Goal: Information Seeking & Learning: Learn about a topic

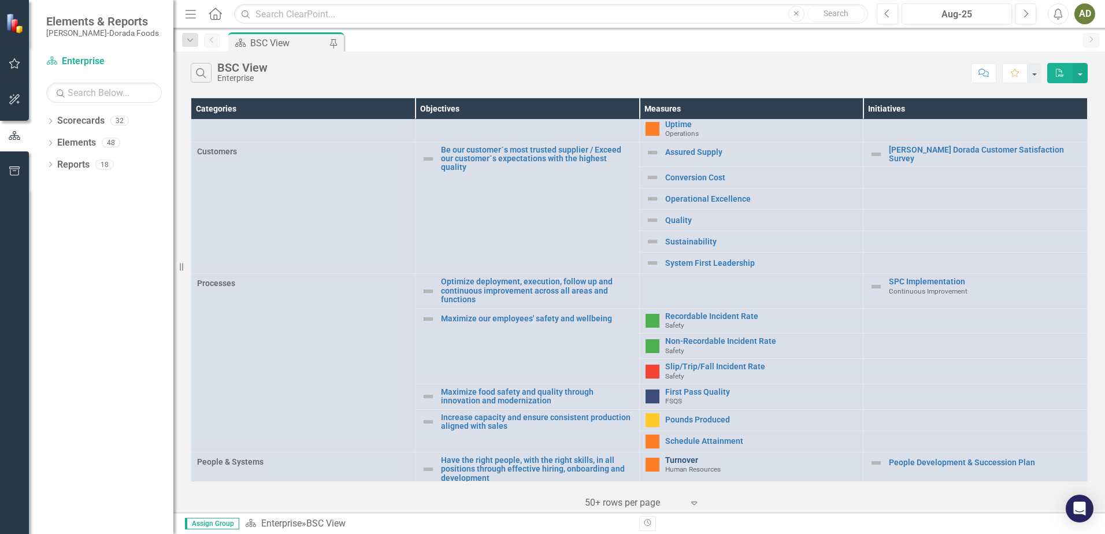
scroll to position [266, 0]
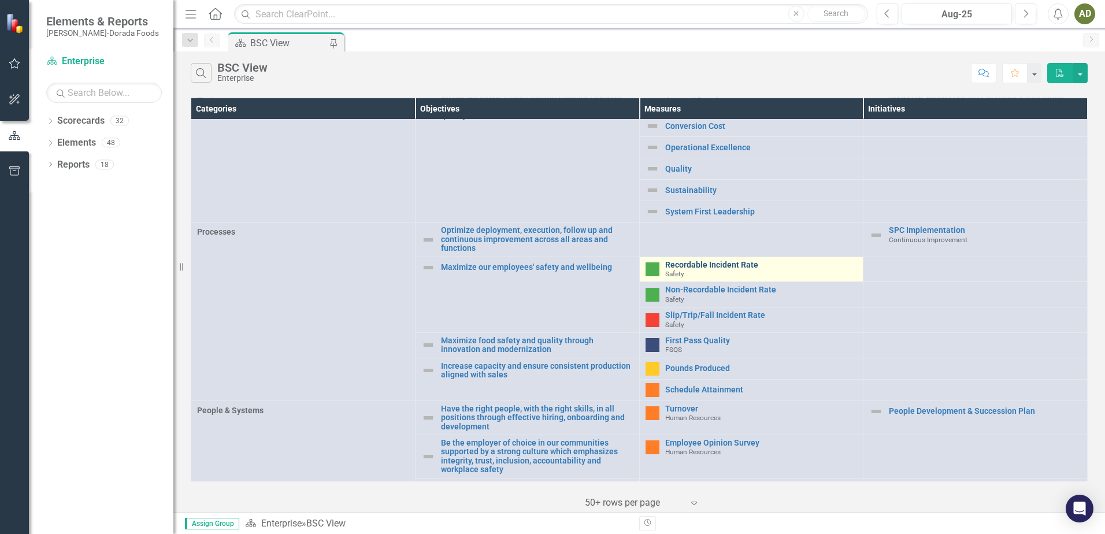
click at [687, 263] on link "Recordable Incident Rate" at bounding box center [761, 265] width 192 height 9
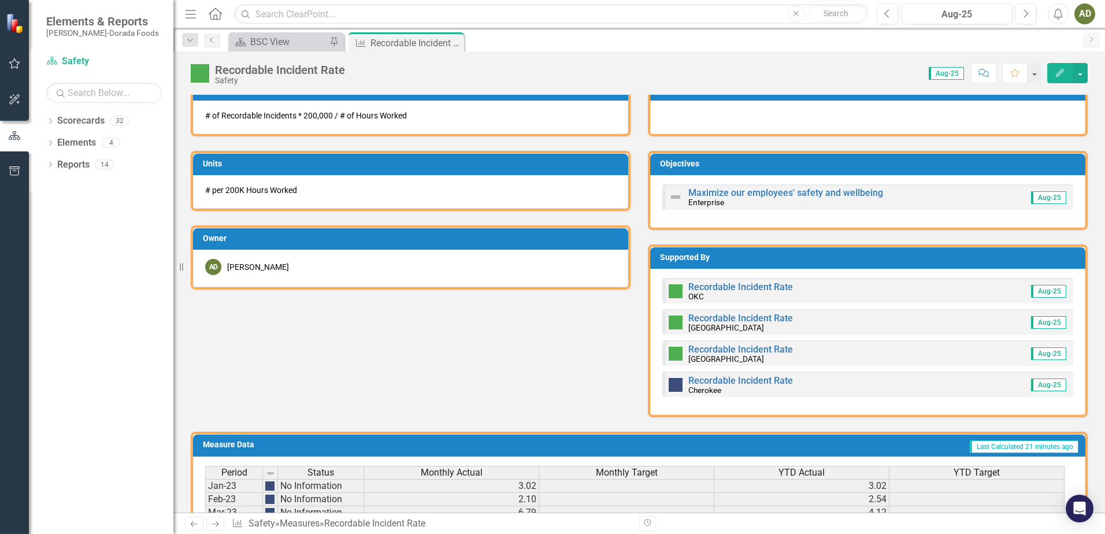
scroll to position [462, 0]
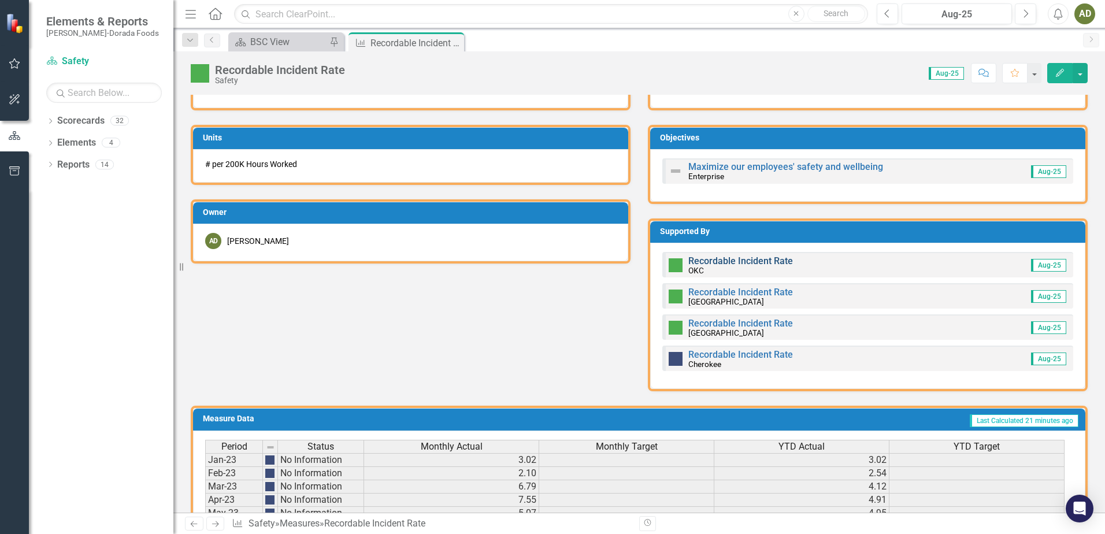
click at [742, 258] on link "Recordable Incident Rate" at bounding box center [740, 261] width 105 height 11
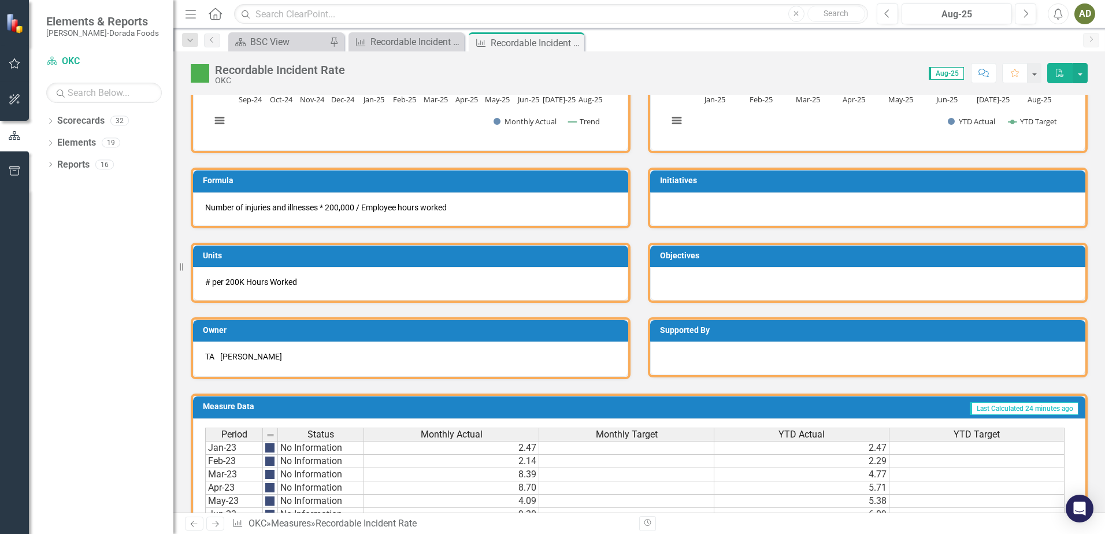
scroll to position [328, 0]
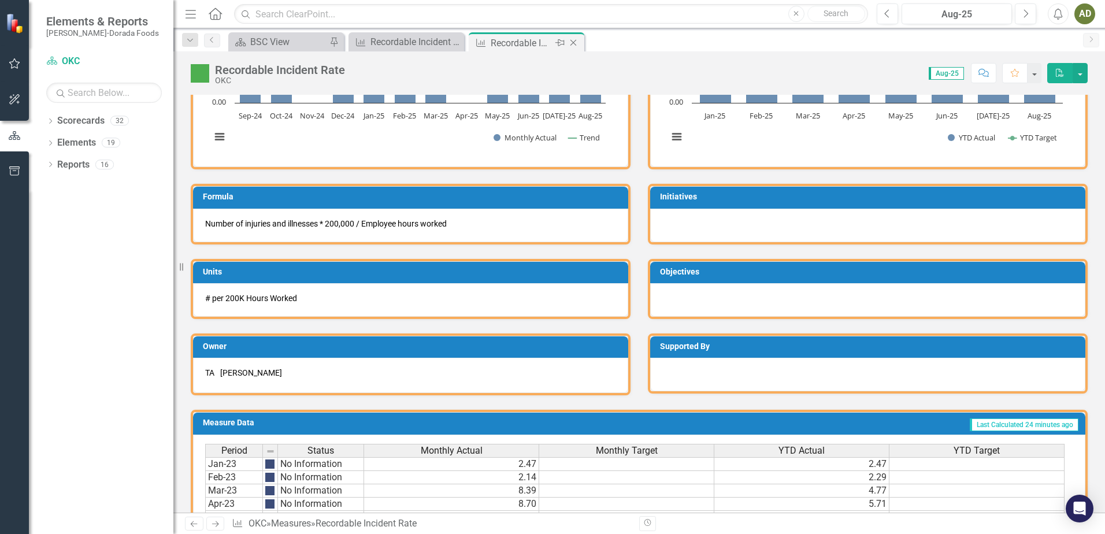
click at [575, 44] on icon at bounding box center [574, 43] width 6 height 6
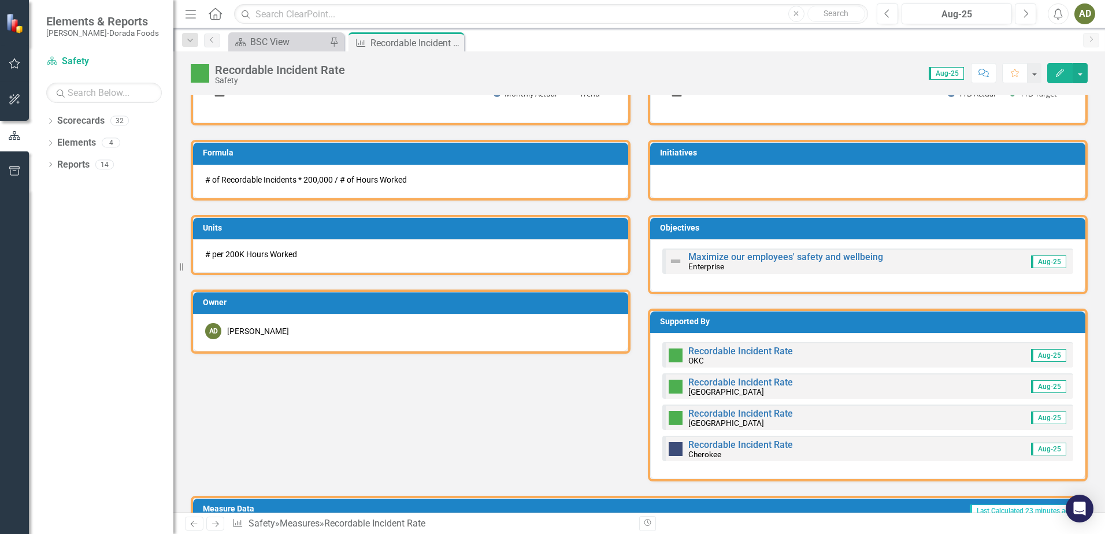
scroll to position [405, 0]
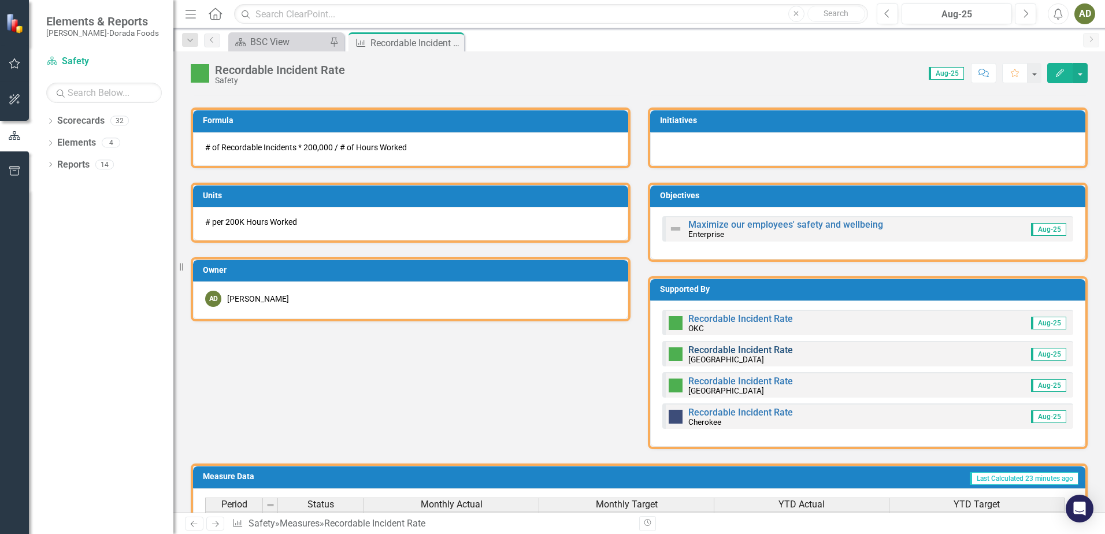
click at [746, 346] on link "Recordable Incident Rate" at bounding box center [740, 350] width 105 height 11
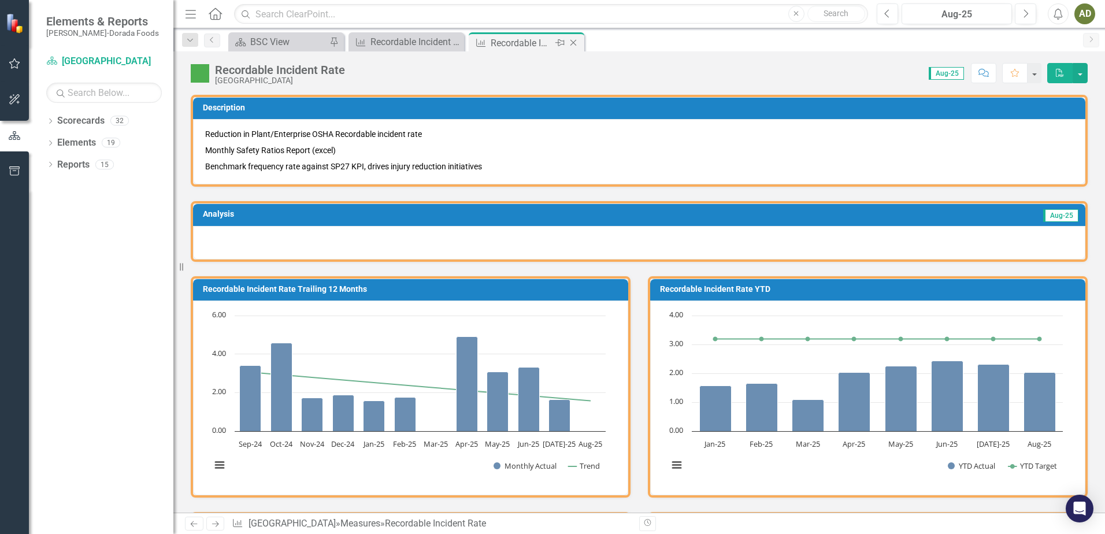
click at [575, 45] on icon "Close" at bounding box center [574, 42] width 12 height 9
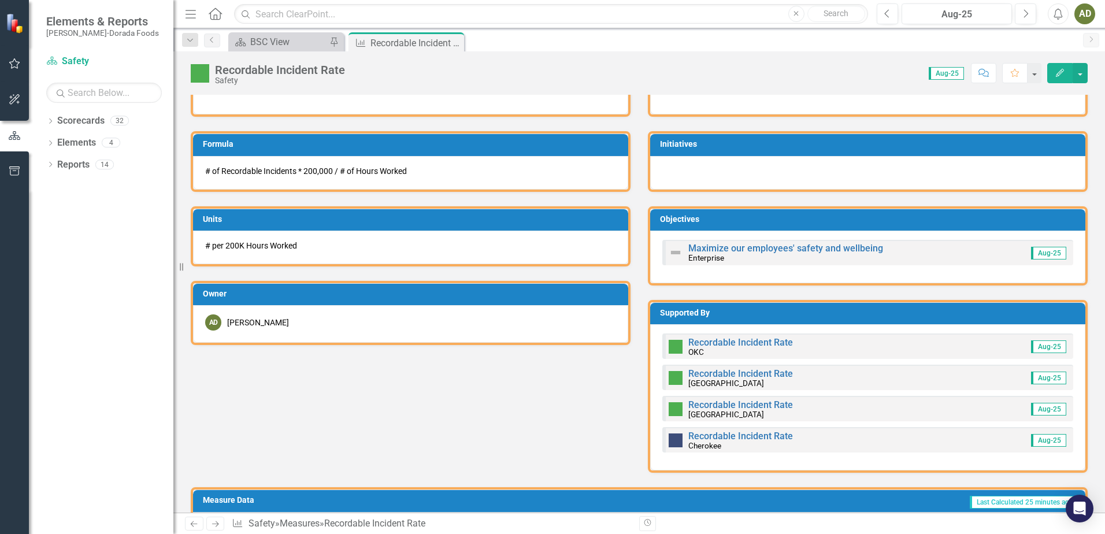
scroll to position [405, 0]
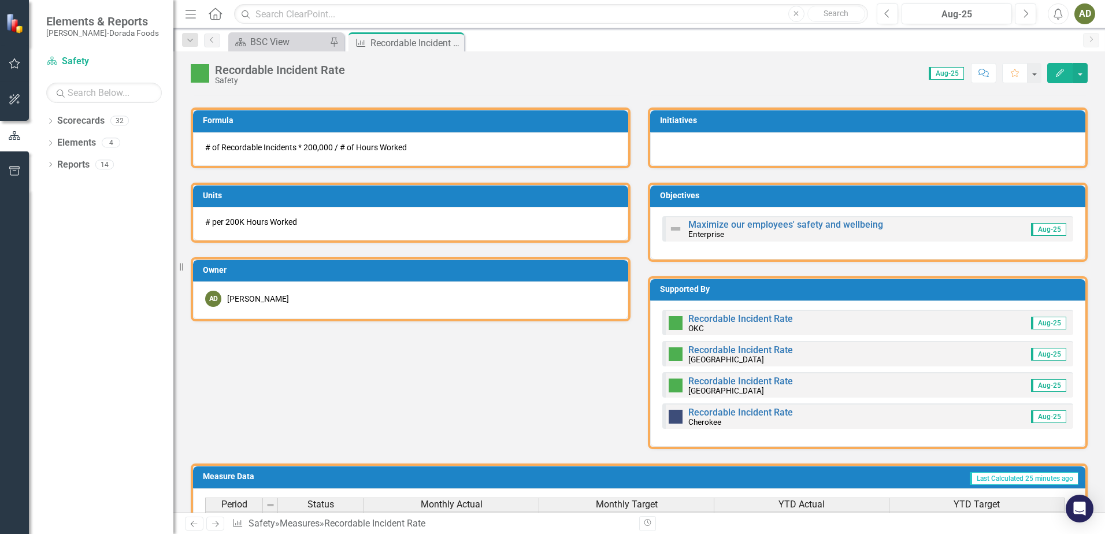
click at [717, 391] on small "[GEOGRAPHIC_DATA]" at bounding box center [726, 390] width 76 height 9
click at [738, 384] on link "Recordable Incident Rate" at bounding box center [740, 381] width 105 height 11
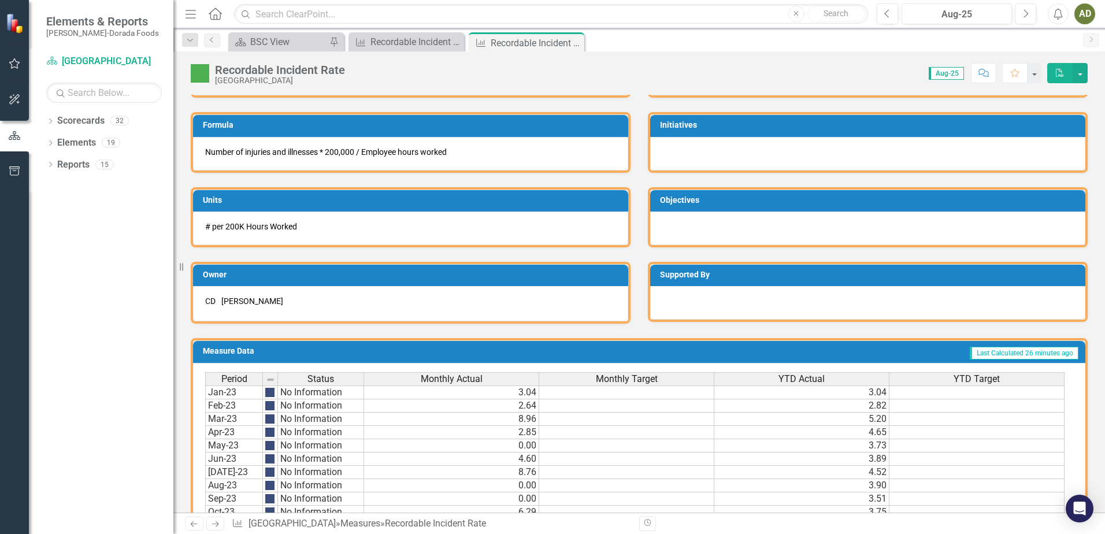
scroll to position [386, 0]
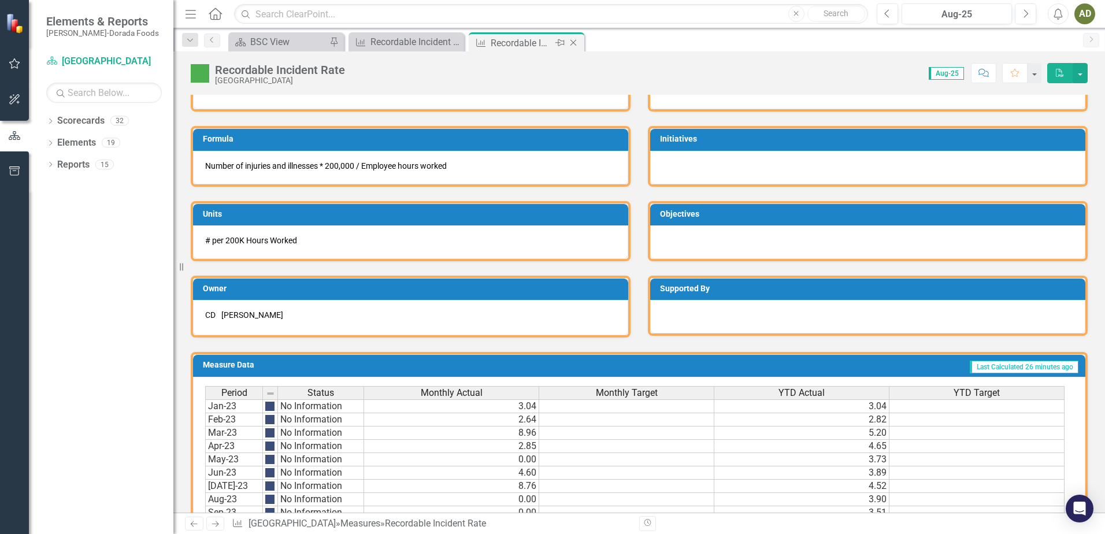
click at [578, 43] on icon "Close" at bounding box center [574, 42] width 12 height 9
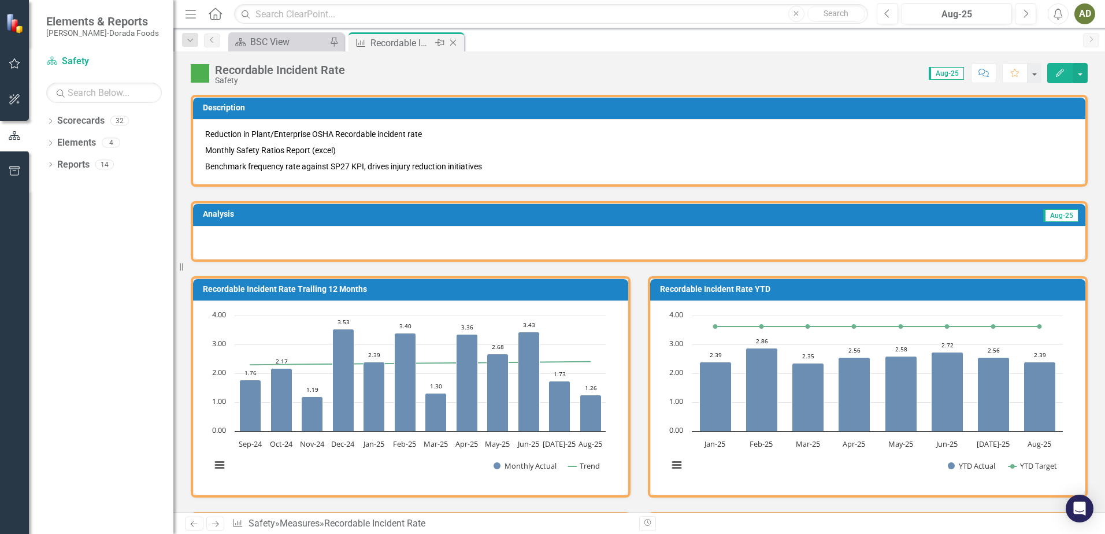
click at [454, 45] on icon "Close" at bounding box center [453, 42] width 12 height 9
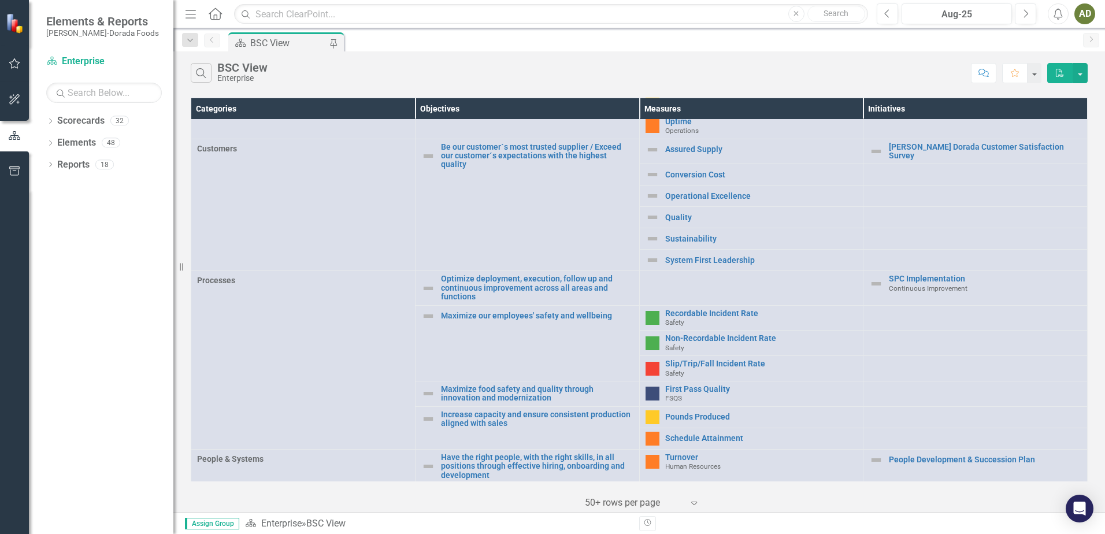
scroll to position [231, 0]
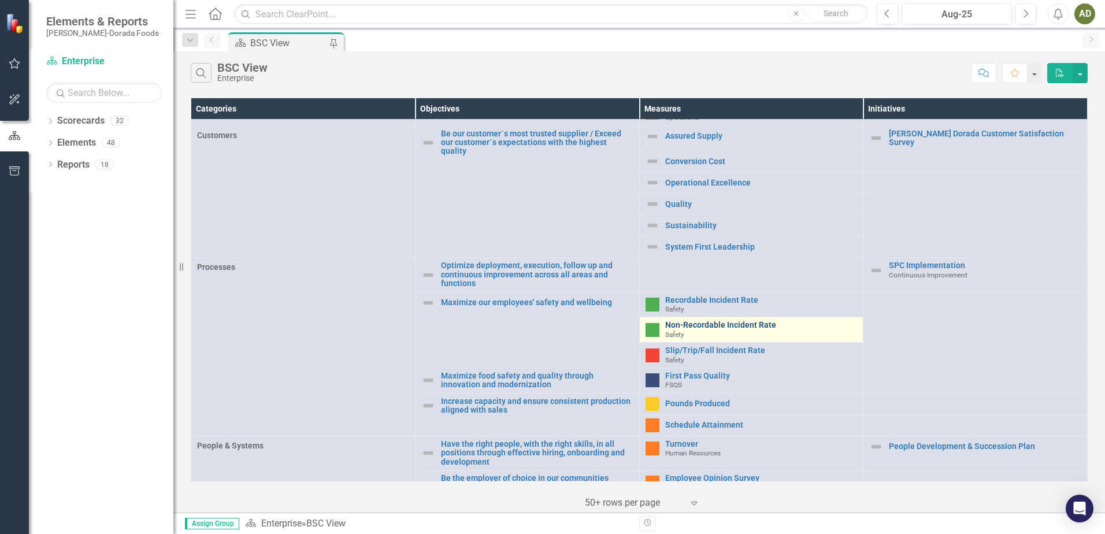
click at [702, 321] on link "Non-Recordable Incident Rate" at bounding box center [761, 325] width 192 height 9
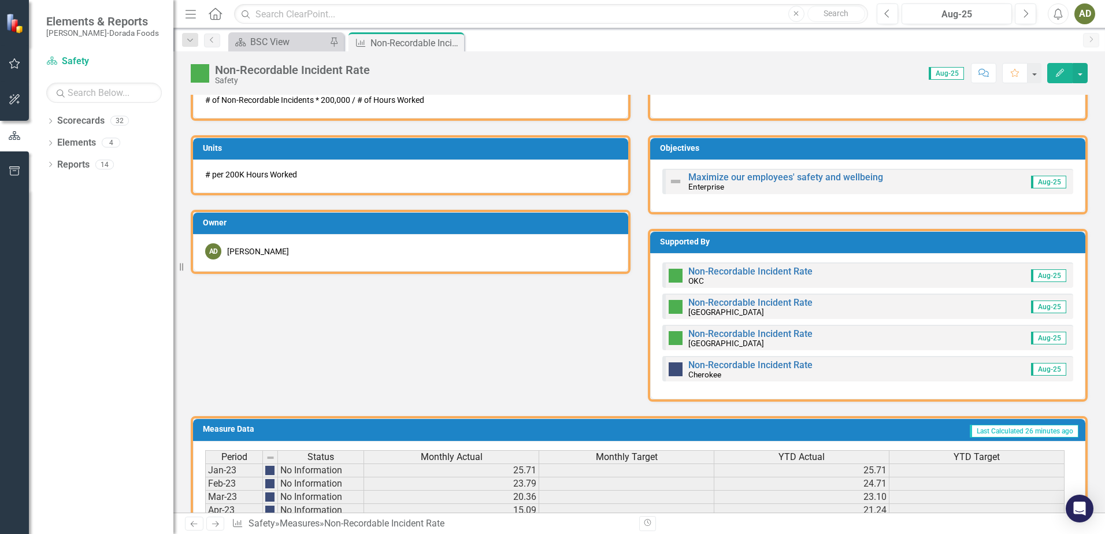
scroll to position [462, 0]
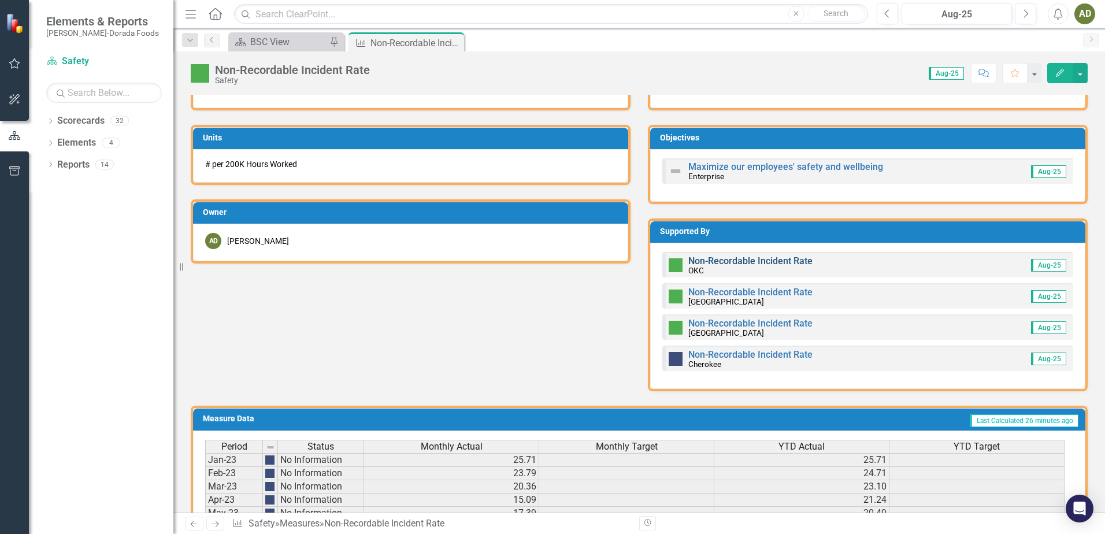
click at [737, 261] on link "Non-Recordable Incident Rate" at bounding box center [750, 261] width 124 height 11
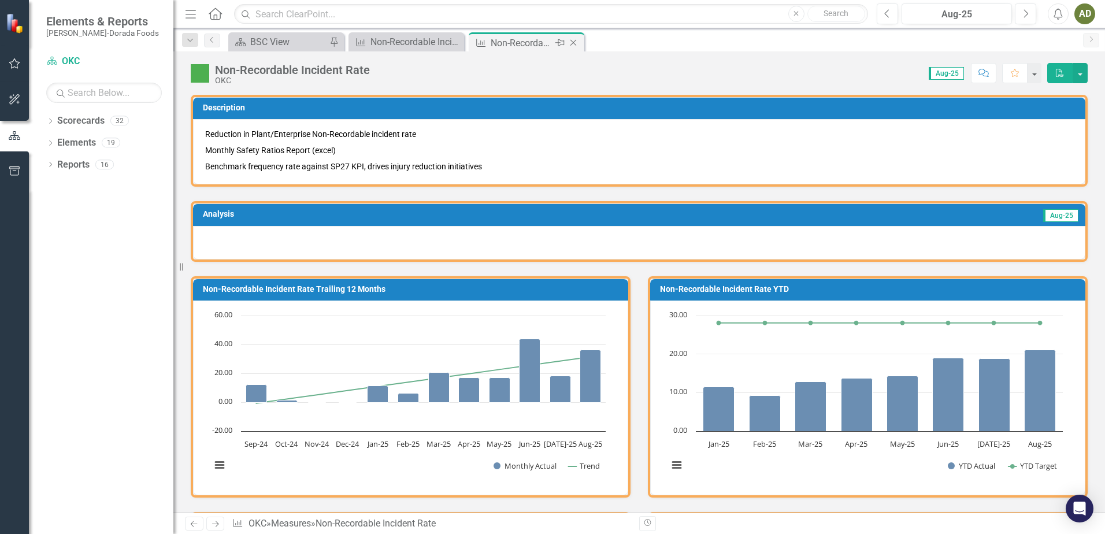
click at [577, 40] on icon "Close" at bounding box center [574, 42] width 12 height 9
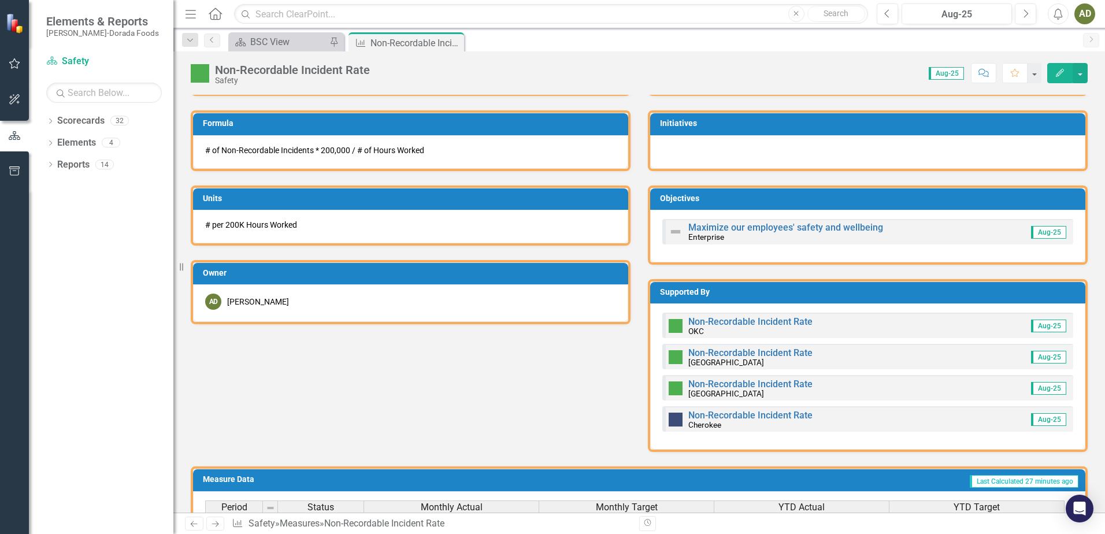
scroll to position [405, 0]
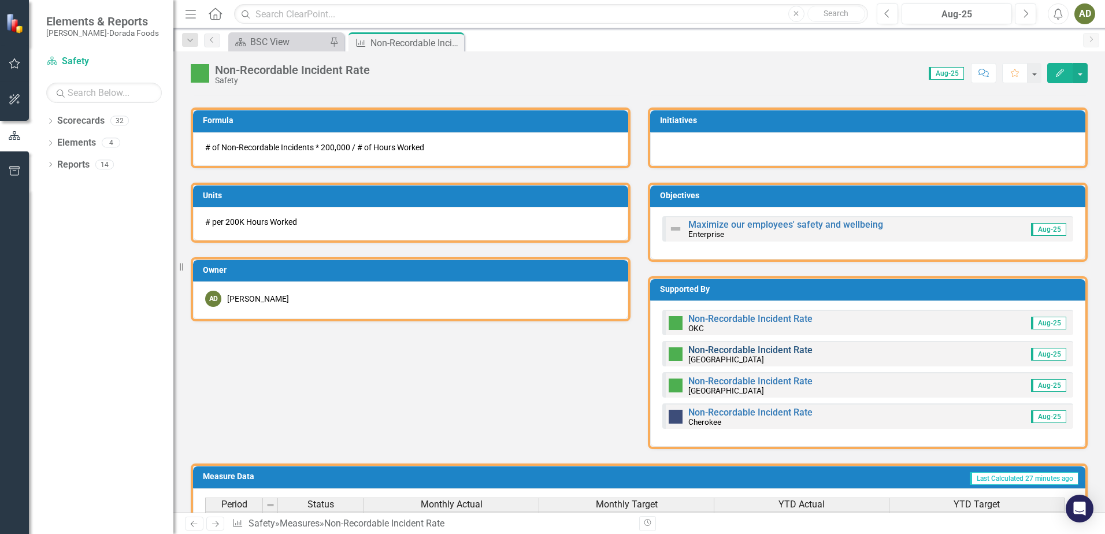
click at [750, 350] on link "Non-Recordable Incident Rate" at bounding box center [750, 350] width 124 height 11
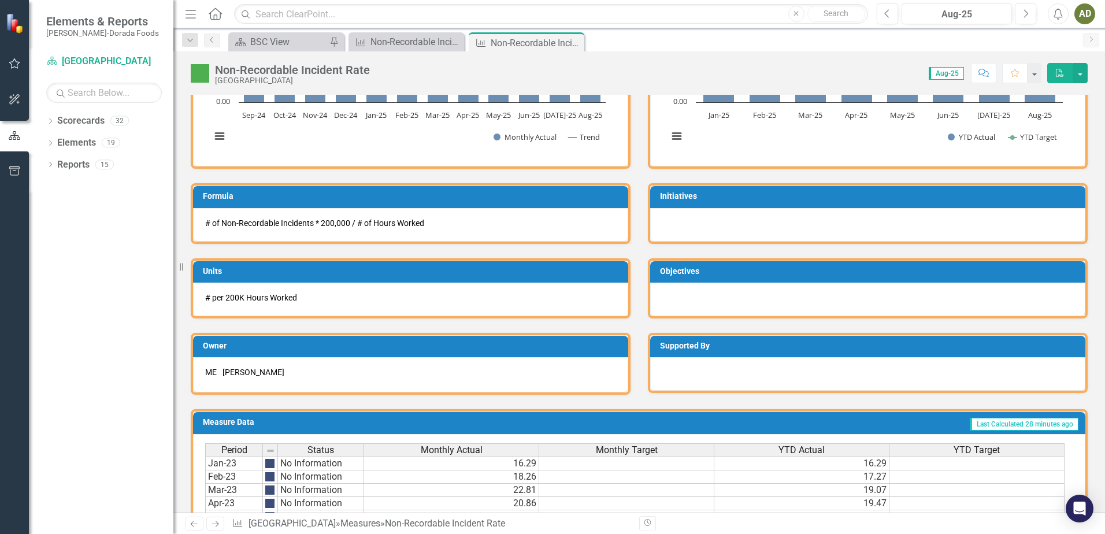
scroll to position [328, 0]
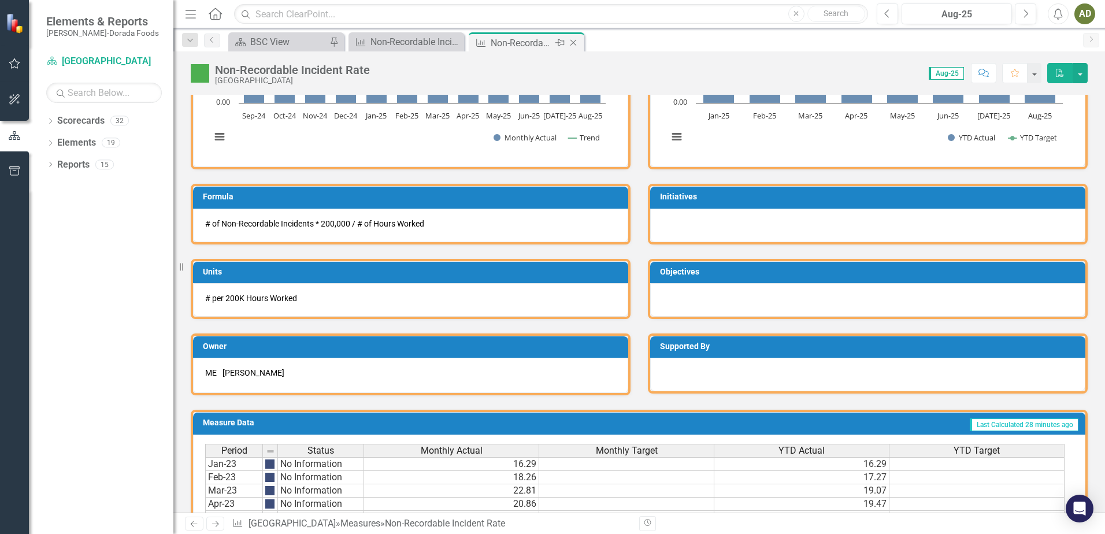
click at [577, 42] on icon "Close" at bounding box center [574, 42] width 12 height 9
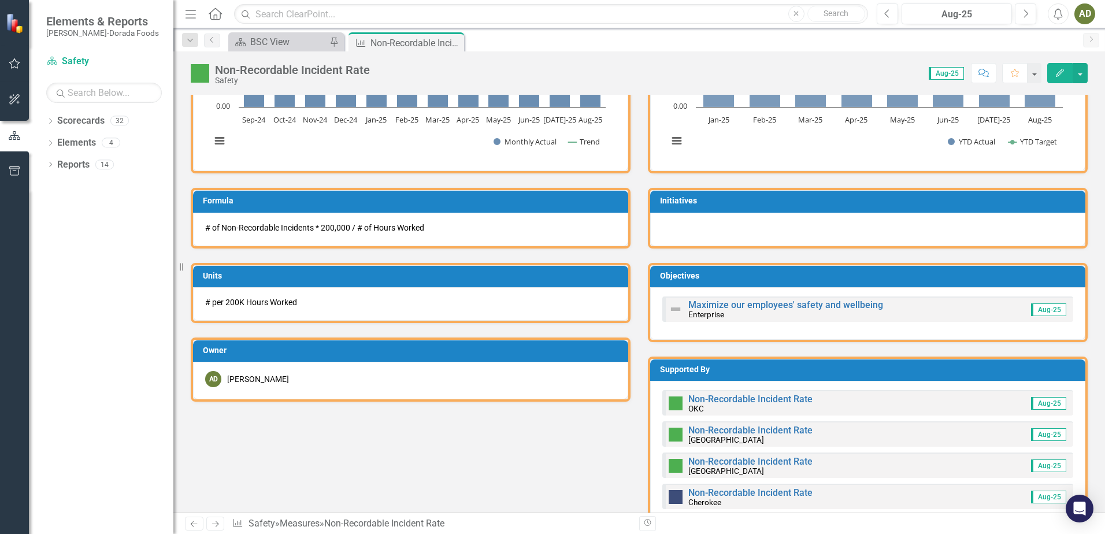
scroll to position [462, 0]
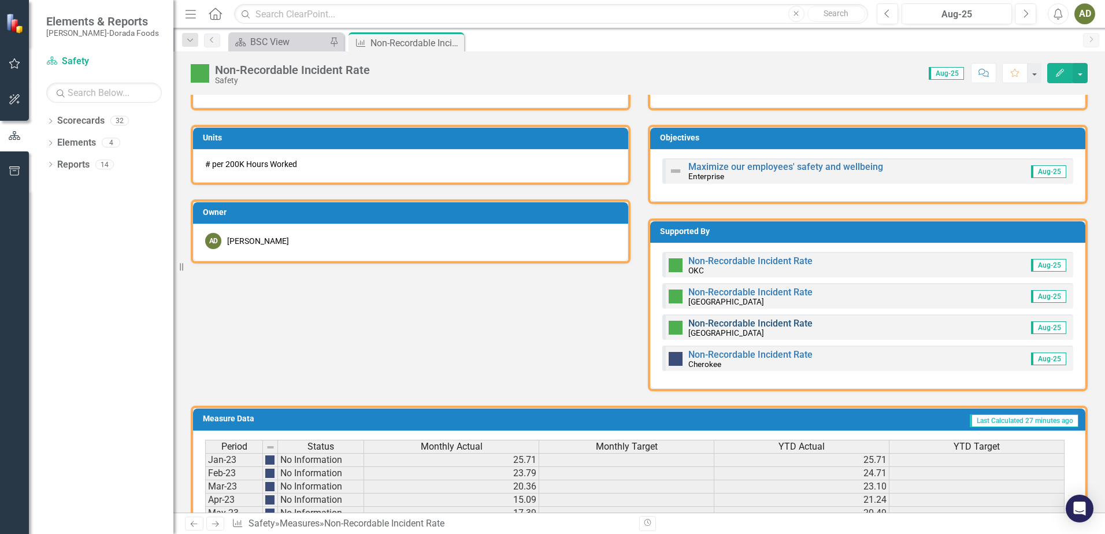
click at [734, 320] on link "Non-Recordable Incident Rate" at bounding box center [750, 323] width 124 height 11
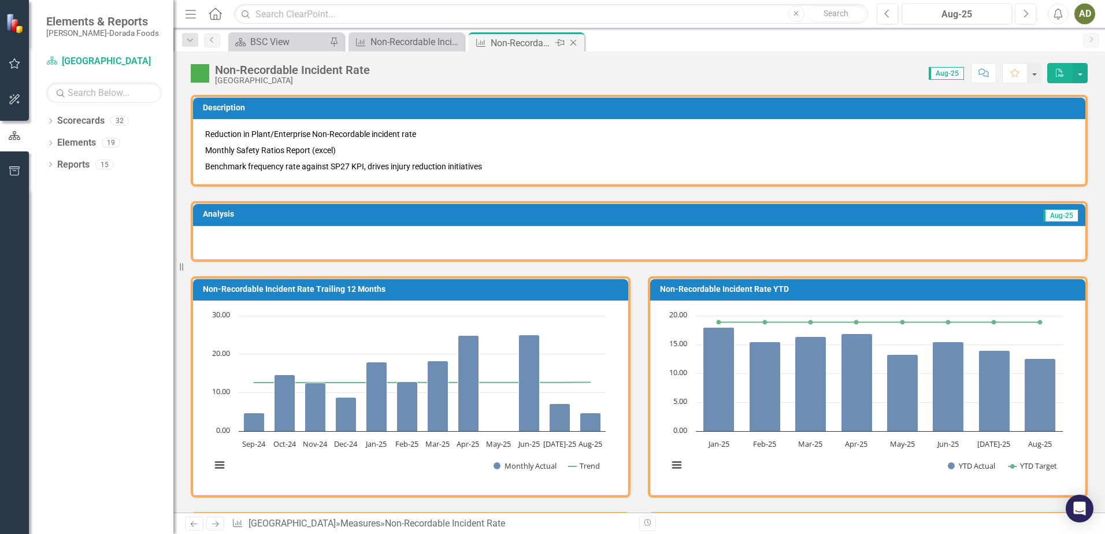
click at [574, 46] on icon "Close" at bounding box center [574, 42] width 12 height 9
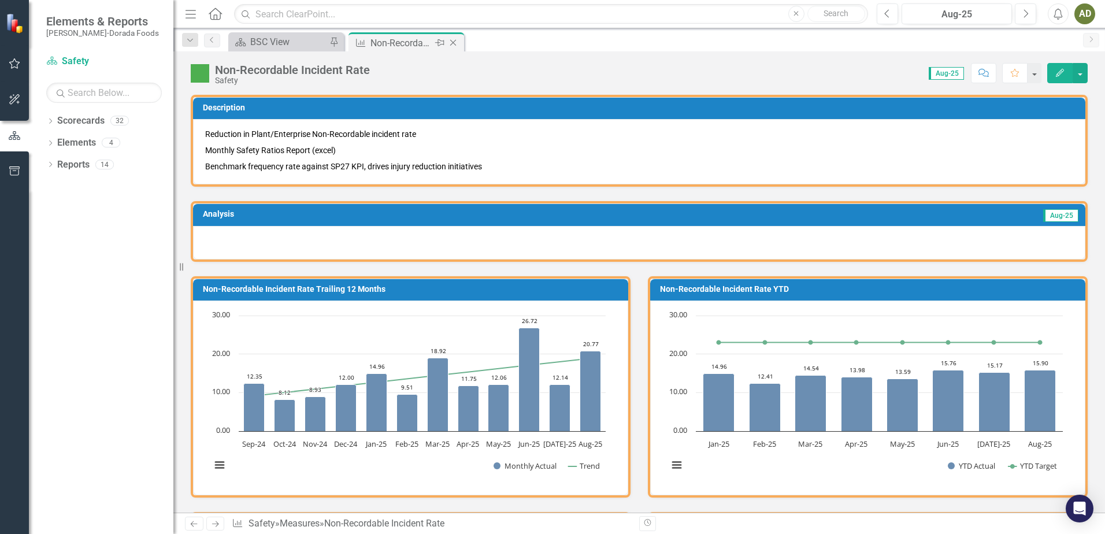
click at [457, 45] on icon "Close" at bounding box center [453, 42] width 12 height 9
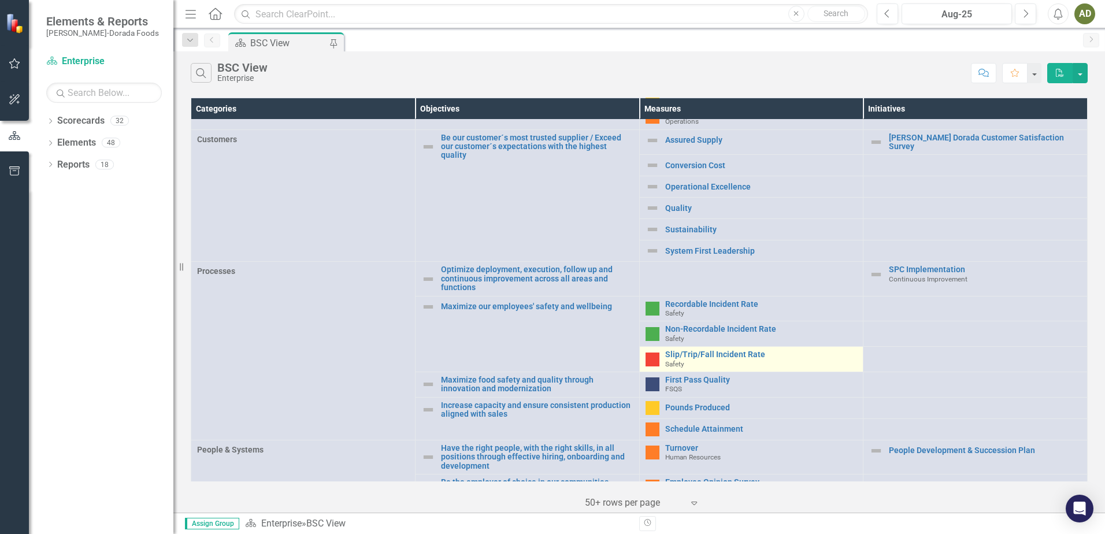
scroll to position [231, 0]
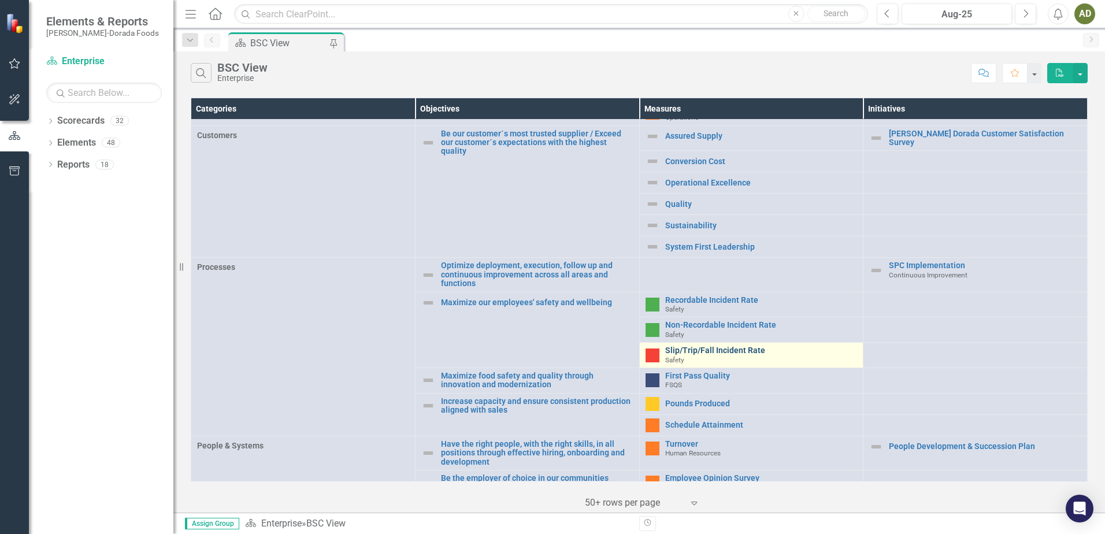
click at [702, 347] on link "Slip/Trip/Fall Incident Rate" at bounding box center [761, 350] width 192 height 9
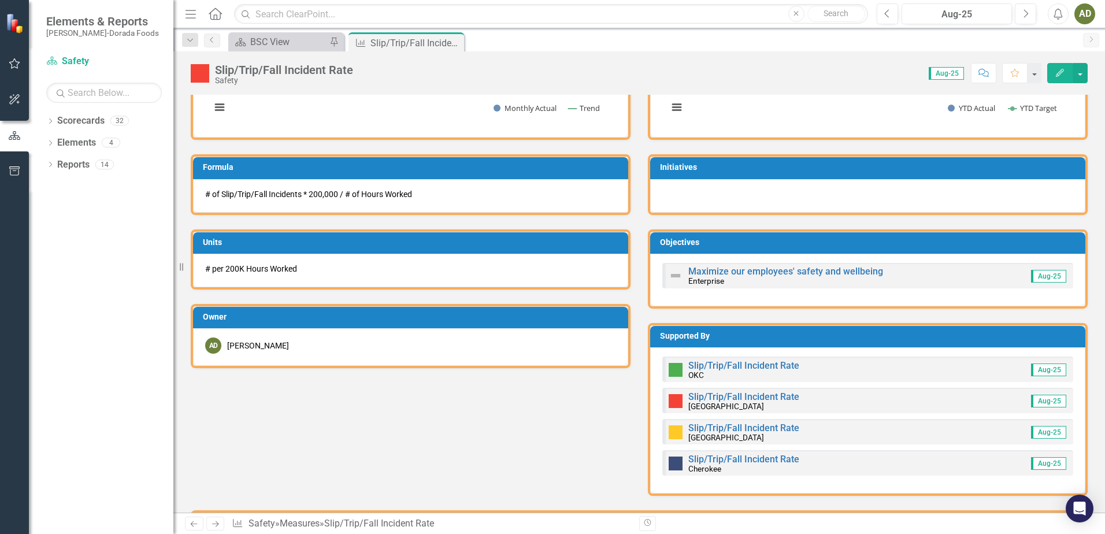
scroll to position [405, 0]
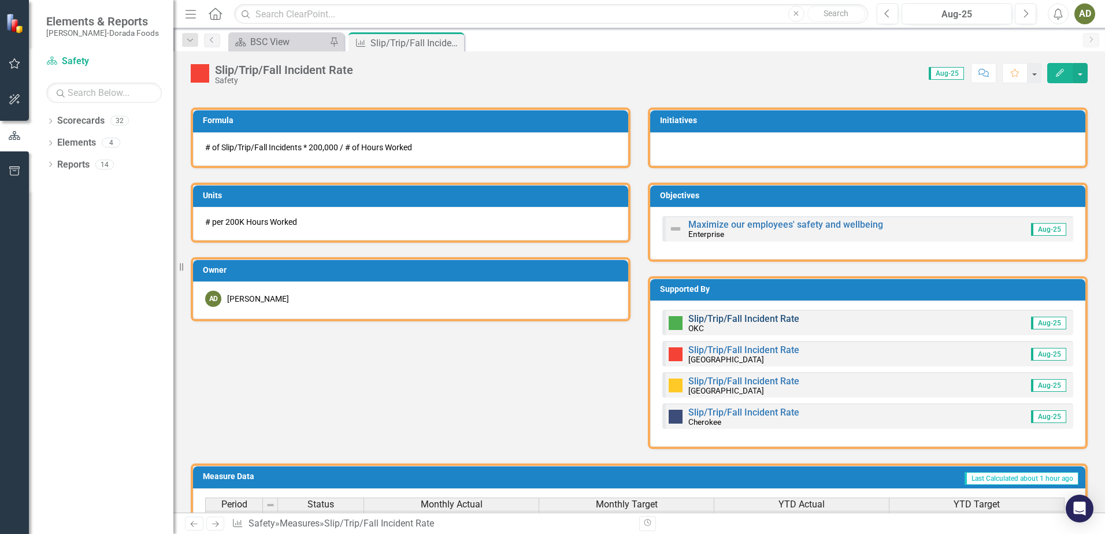
click at [755, 319] on link "Slip/Trip/Fall Incident Rate" at bounding box center [743, 318] width 111 height 11
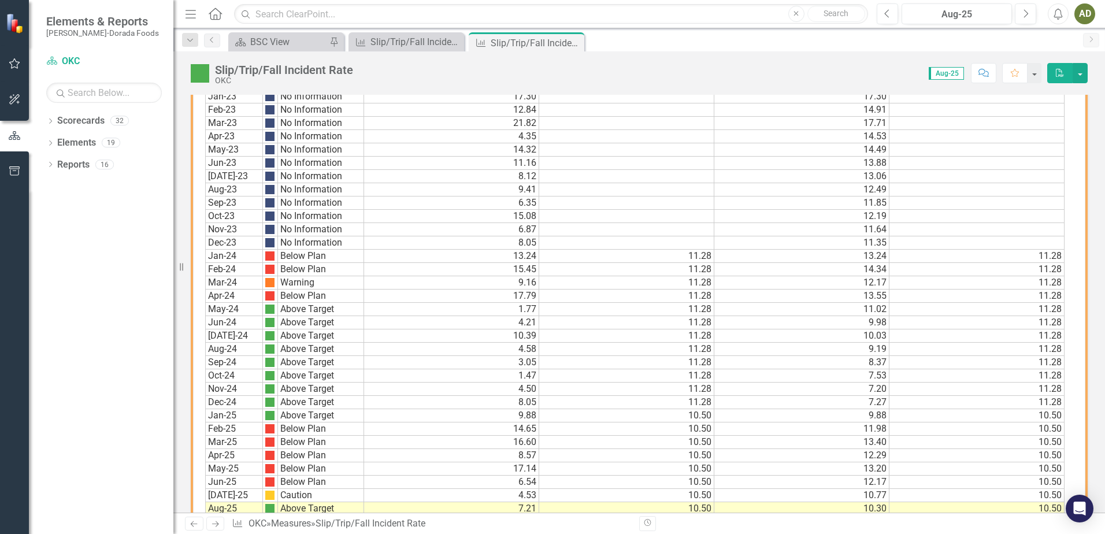
scroll to position [502, 0]
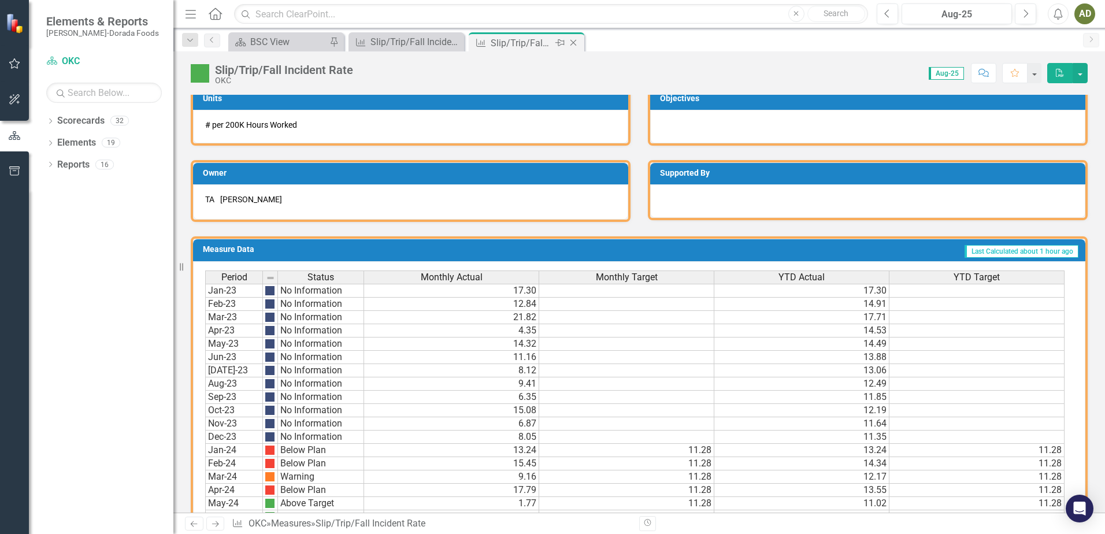
click at [571, 43] on icon "Close" at bounding box center [574, 42] width 12 height 9
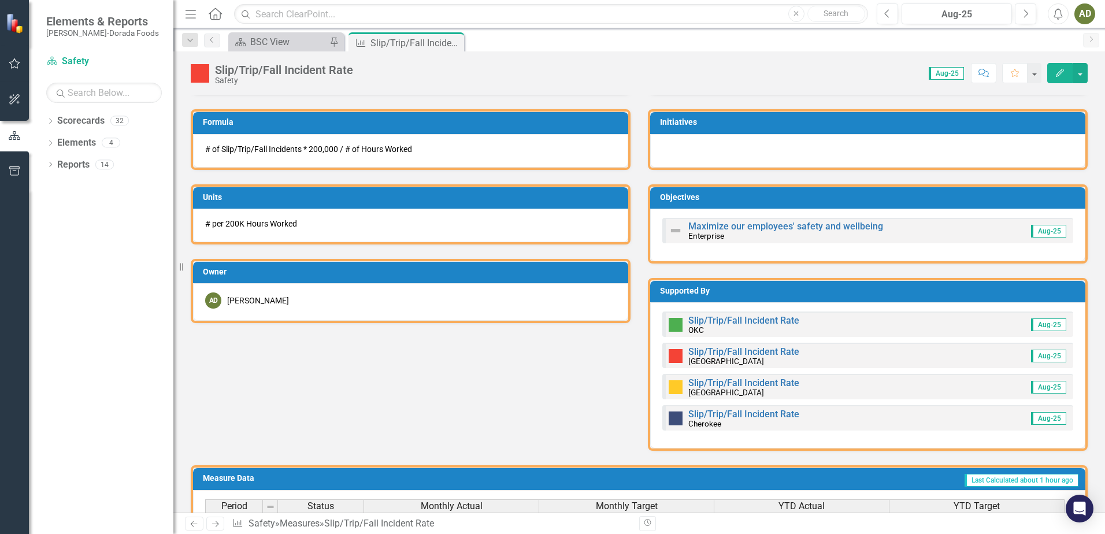
scroll to position [405, 0]
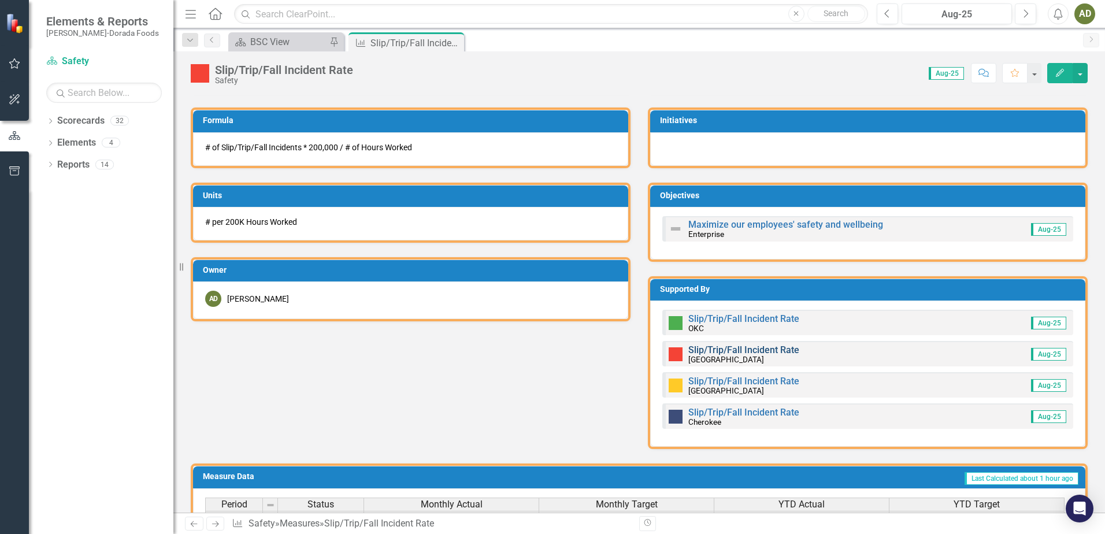
click at [753, 351] on link "Slip/Trip/Fall Incident Rate" at bounding box center [743, 350] width 111 height 11
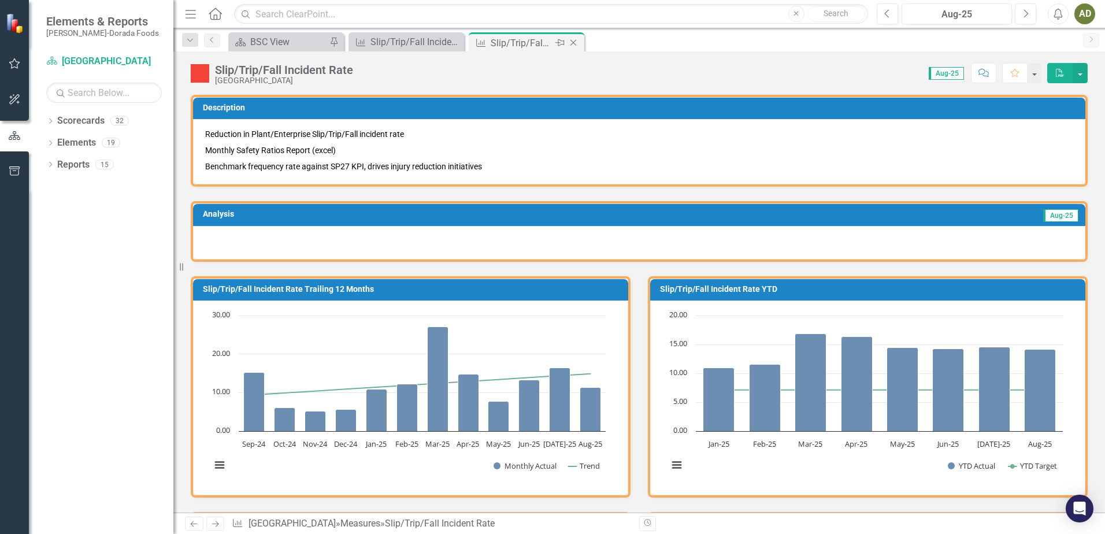
click at [577, 45] on icon "Close" at bounding box center [574, 42] width 12 height 9
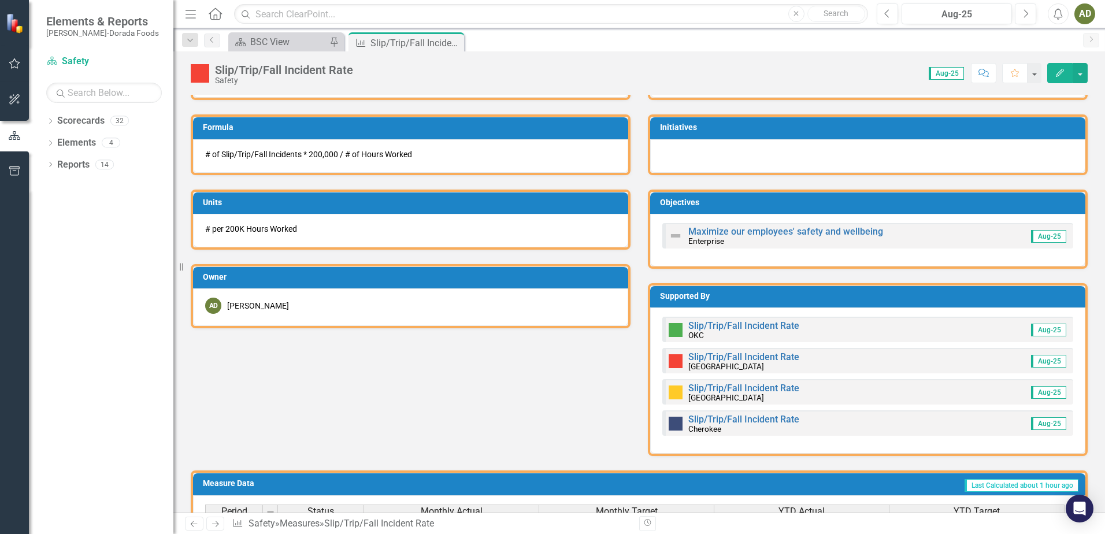
scroll to position [405, 0]
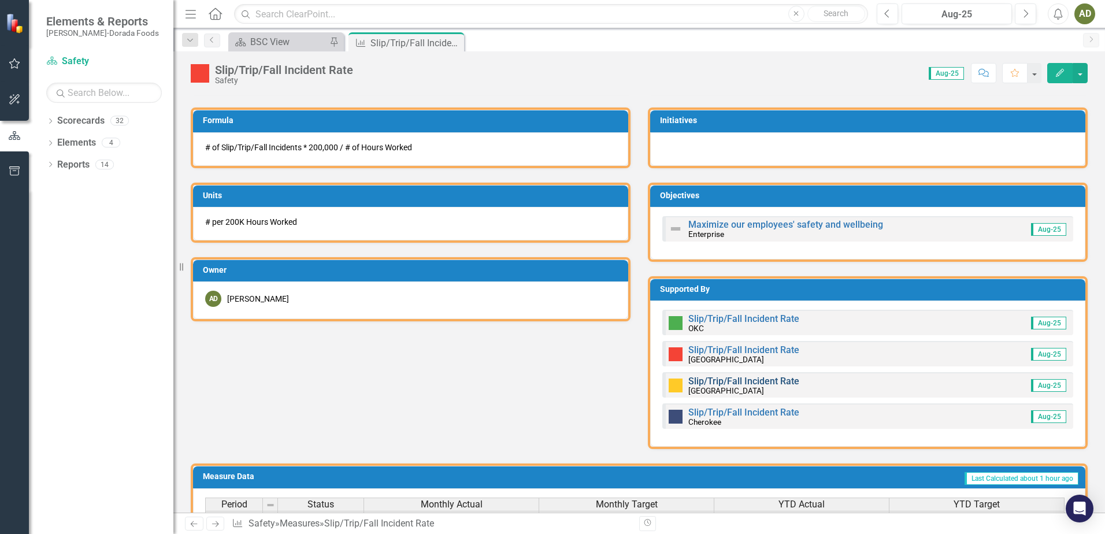
click at [735, 377] on link "Slip/Trip/Fall Incident Rate" at bounding box center [743, 381] width 111 height 11
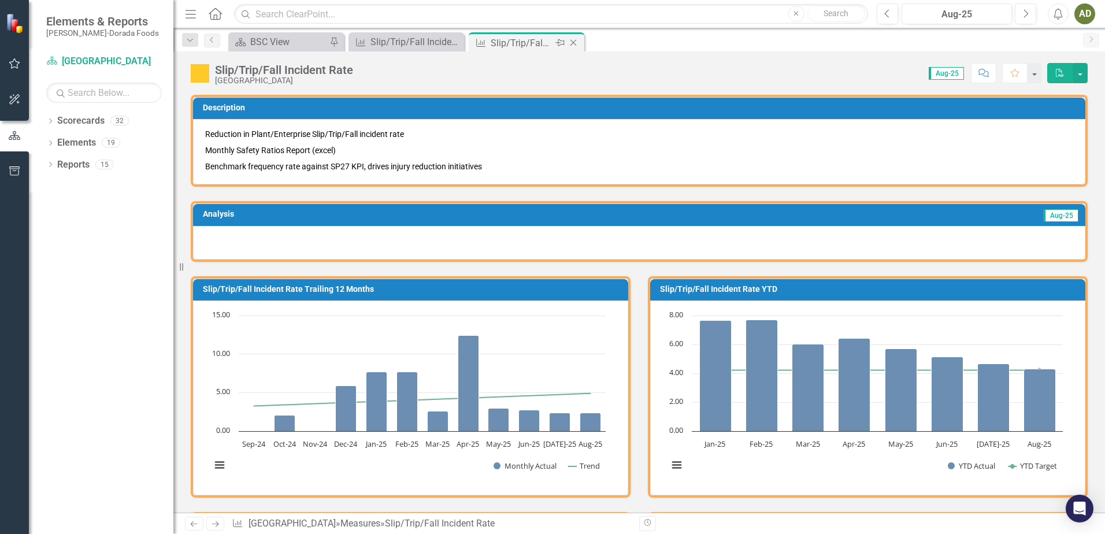
click at [579, 43] on icon "Close" at bounding box center [574, 42] width 12 height 9
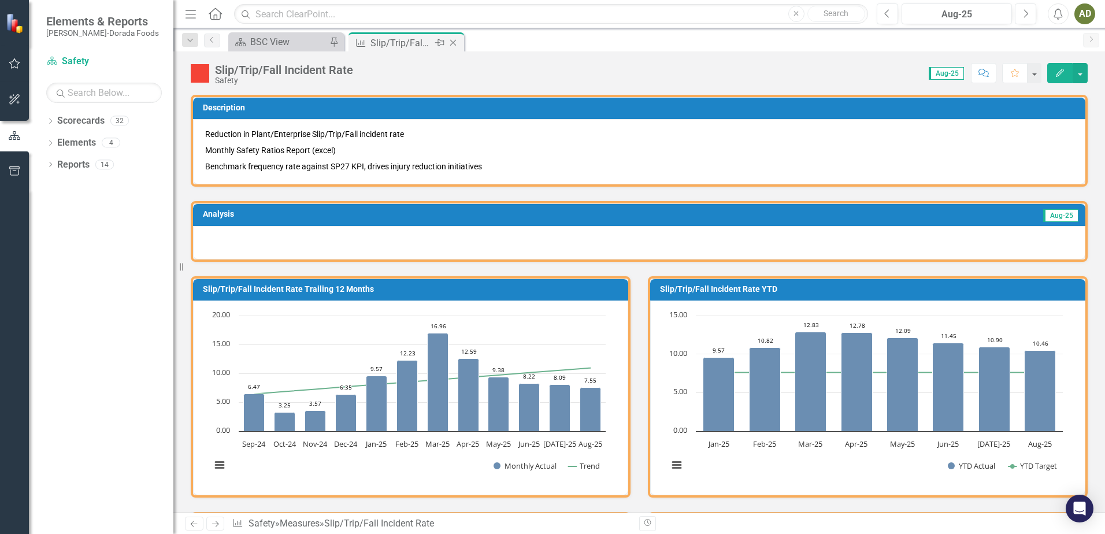
click at [454, 43] on icon "Close" at bounding box center [453, 42] width 12 height 9
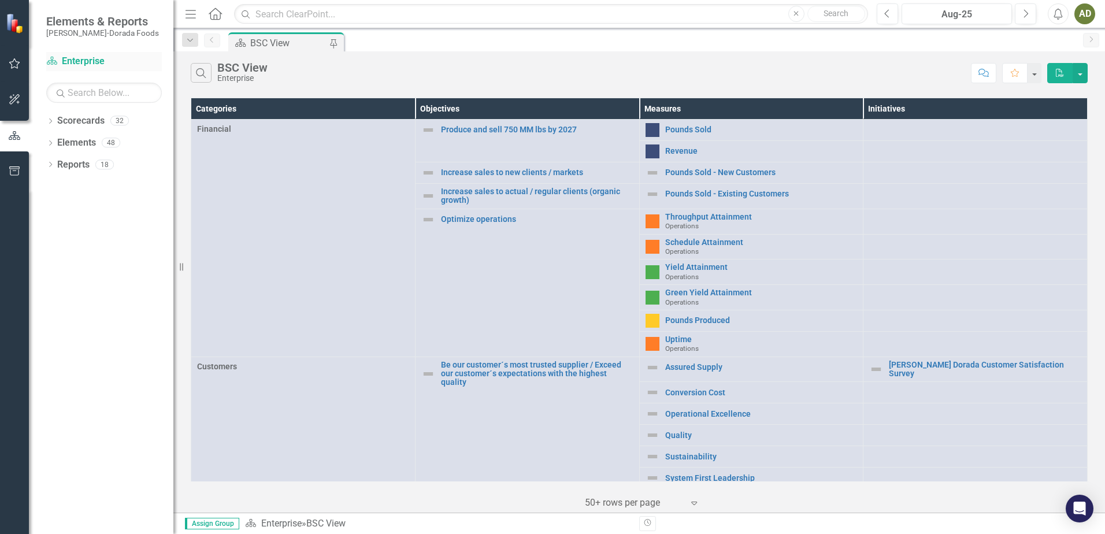
click at [82, 62] on link "Scorecard Enterprise" at bounding box center [104, 61] width 116 height 13
click at [66, 123] on link "Scorecards" at bounding box center [80, 120] width 47 height 13
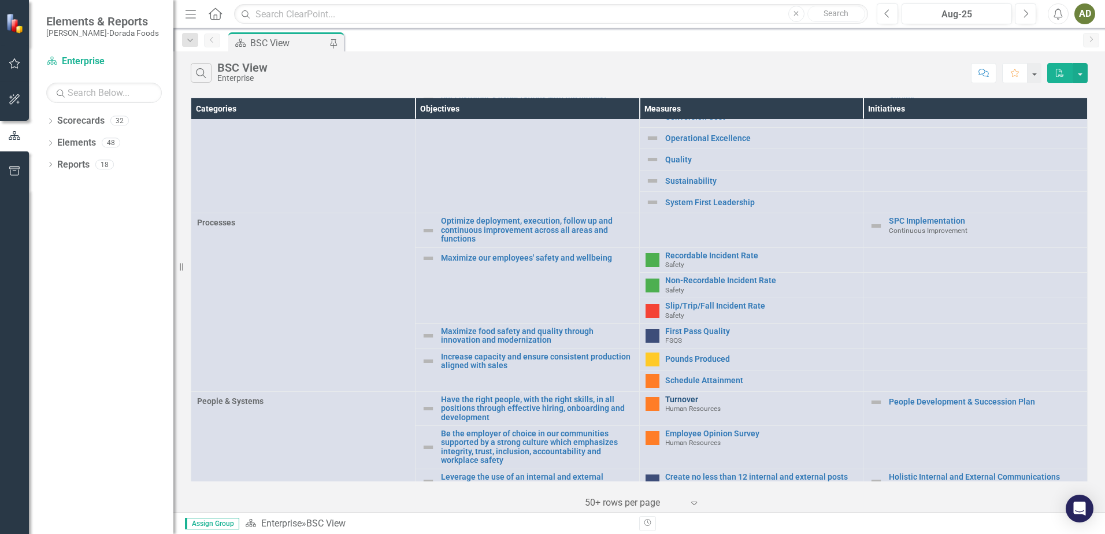
scroll to position [289, 0]
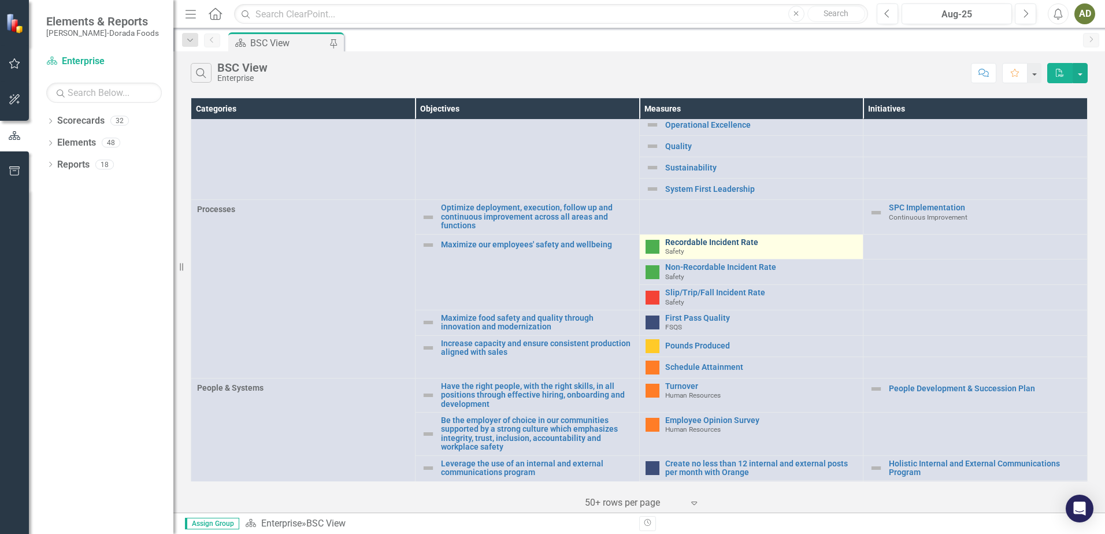
click at [722, 238] on link "Recordable Incident Rate" at bounding box center [761, 242] width 192 height 9
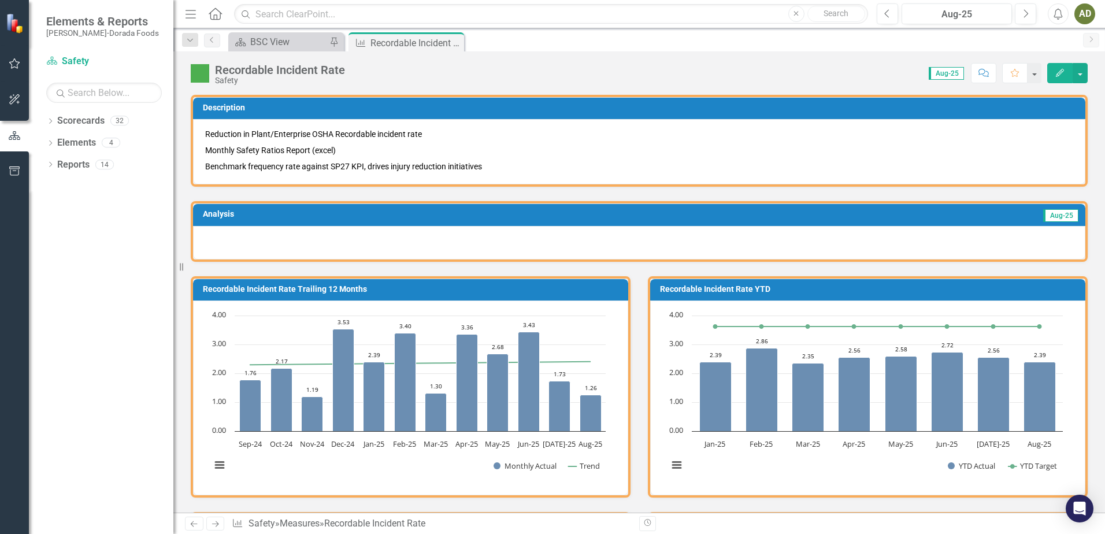
click at [207, 238] on div at bounding box center [639, 243] width 893 height 34
click at [211, 237] on div at bounding box center [639, 243] width 893 height 34
drag, startPoint x: 211, startPoint y: 237, endPoint x: 510, endPoint y: 247, distance: 299.0
click at [505, 251] on div at bounding box center [639, 243] width 893 height 34
click at [512, 245] on div at bounding box center [639, 243] width 893 height 34
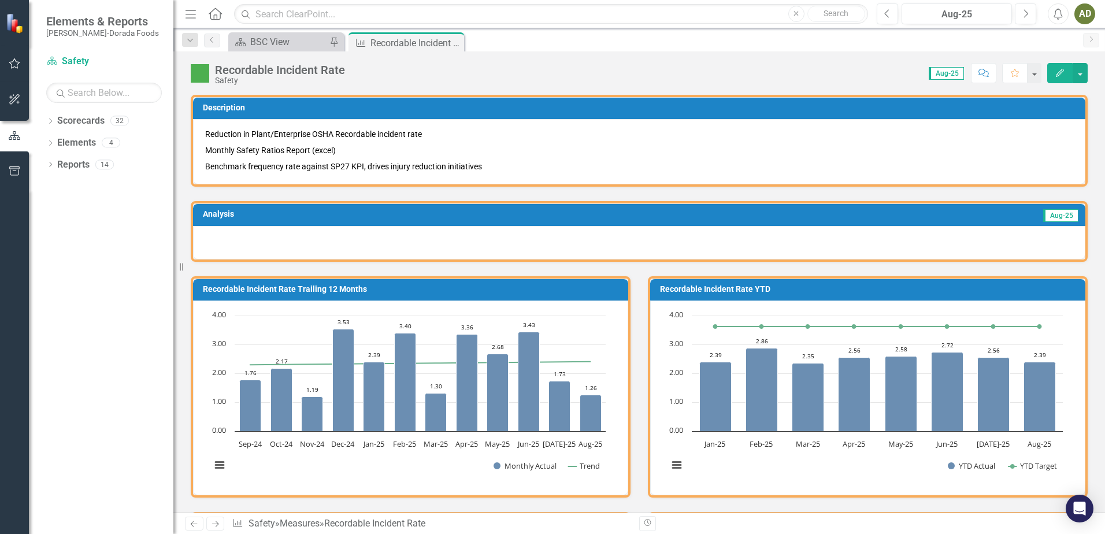
click at [252, 239] on div at bounding box center [639, 243] width 893 height 34
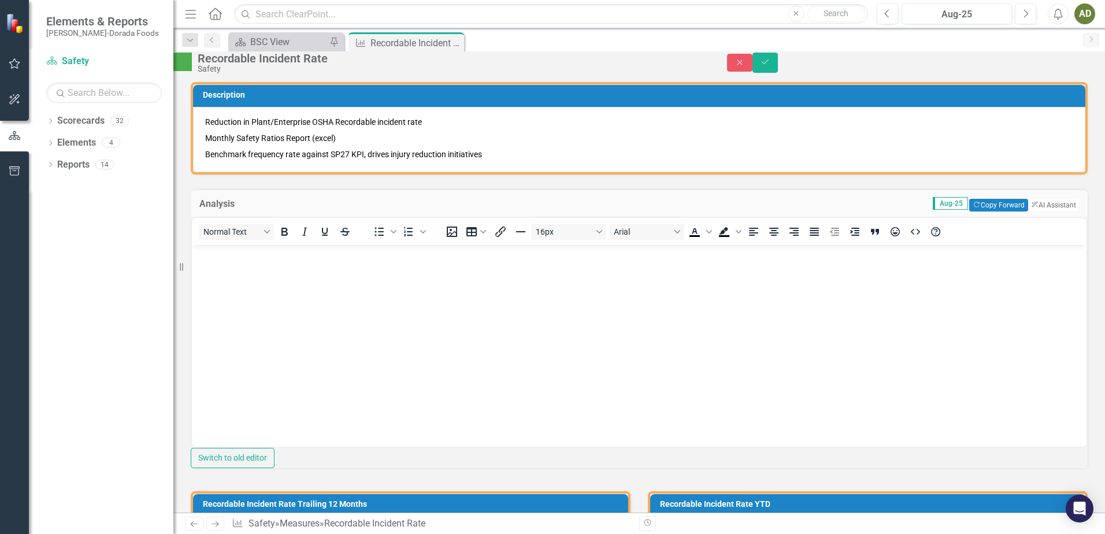
click at [220, 258] on p "Rich Text Area. Press ALT-0 for help." at bounding box center [639, 255] width 889 height 14
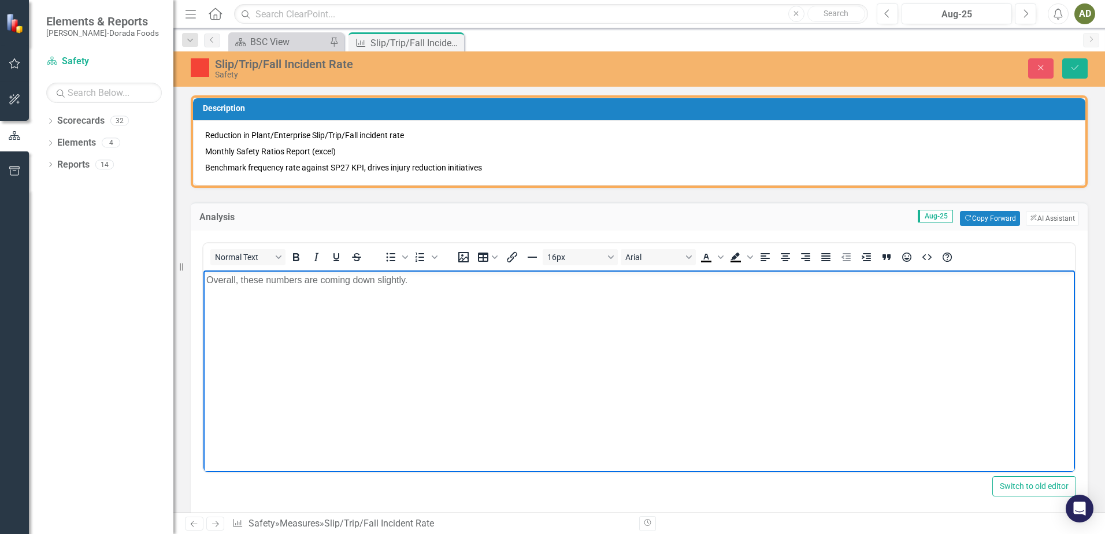
click at [411, 282] on p "Overall, these numbers are coming down slightly." at bounding box center [639, 280] width 866 height 14
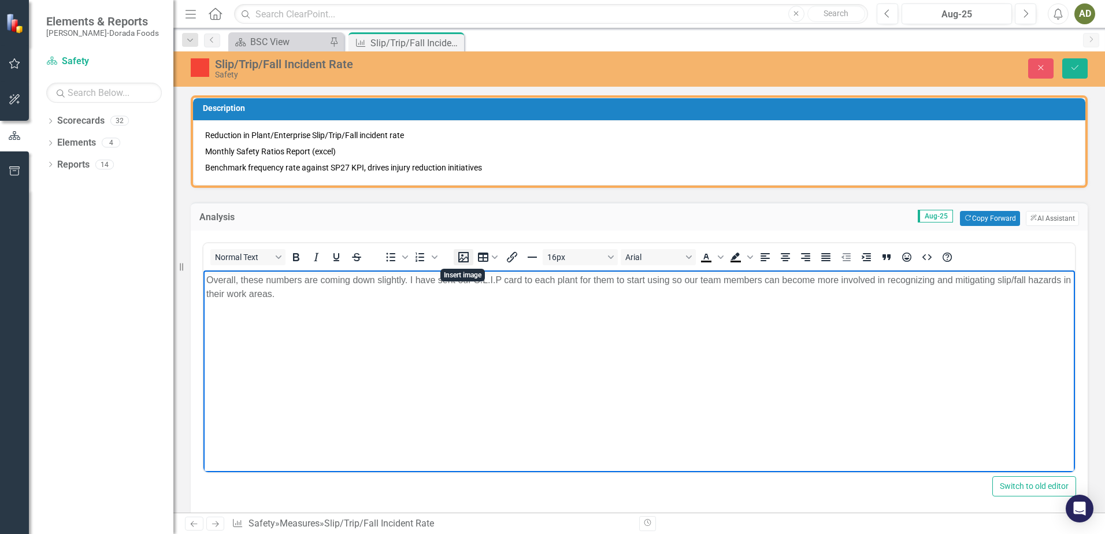
click at [463, 262] on icon "Insert image" at bounding box center [463, 257] width 10 height 10
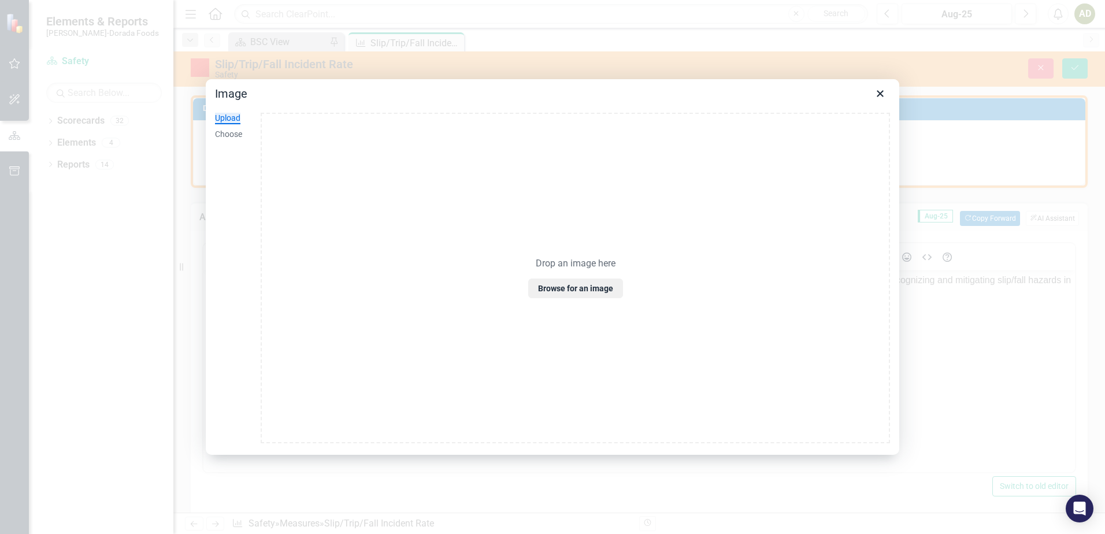
click at [567, 265] on p "Drop an image here" at bounding box center [576, 264] width 80 height 12
drag, startPoint x: 567, startPoint y: 265, endPoint x: 994, endPoint y: 403, distance: 448.6
click at [994, 403] on div at bounding box center [552, 267] width 1105 height 534
click at [579, 298] on button "Browse for an image" at bounding box center [575, 289] width 95 height 20
click at [233, 119] on div "Upload" at bounding box center [227, 119] width 25 height 12
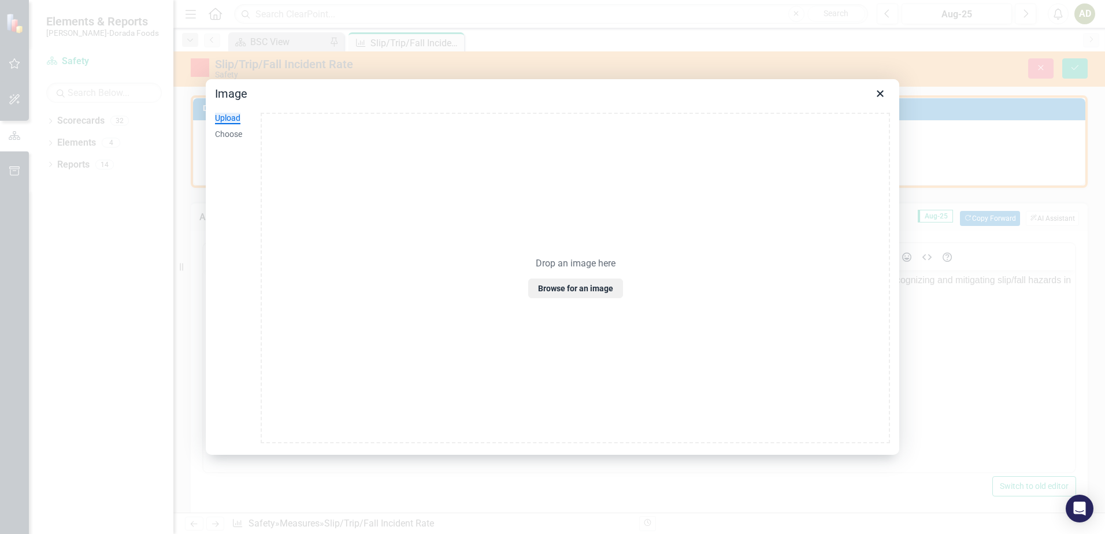
click at [231, 117] on div "Upload" at bounding box center [227, 119] width 25 height 12
drag, startPoint x: 231, startPoint y: 117, endPoint x: 653, endPoint y: 168, distance: 424.4
click at [653, 168] on div "Drop an image here Browse for an image" at bounding box center [576, 278] width 630 height 331
click at [234, 135] on div "Choose" at bounding box center [228, 135] width 27 height 12
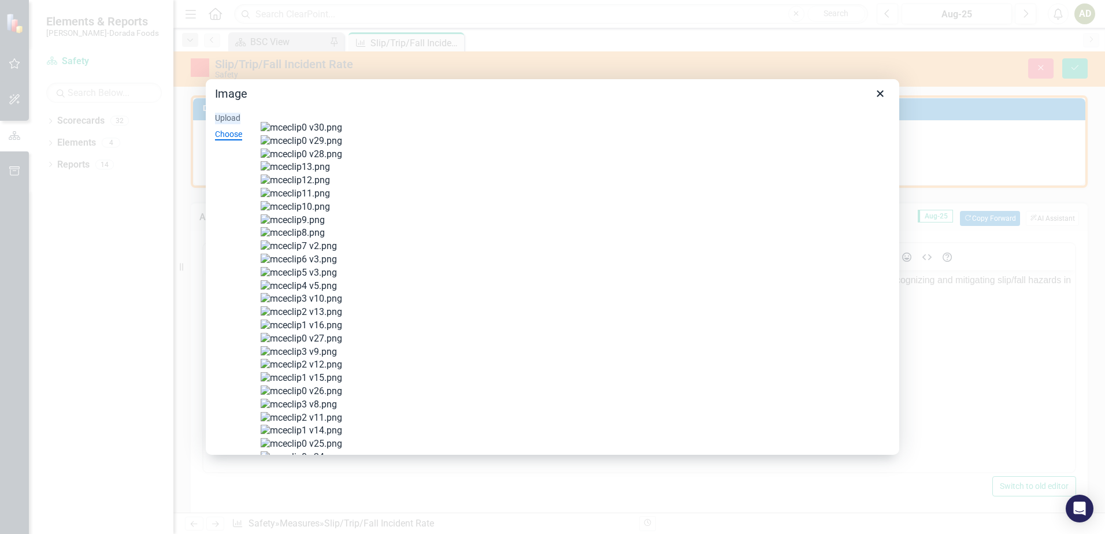
click at [231, 118] on div "Upload" at bounding box center [227, 119] width 25 height 12
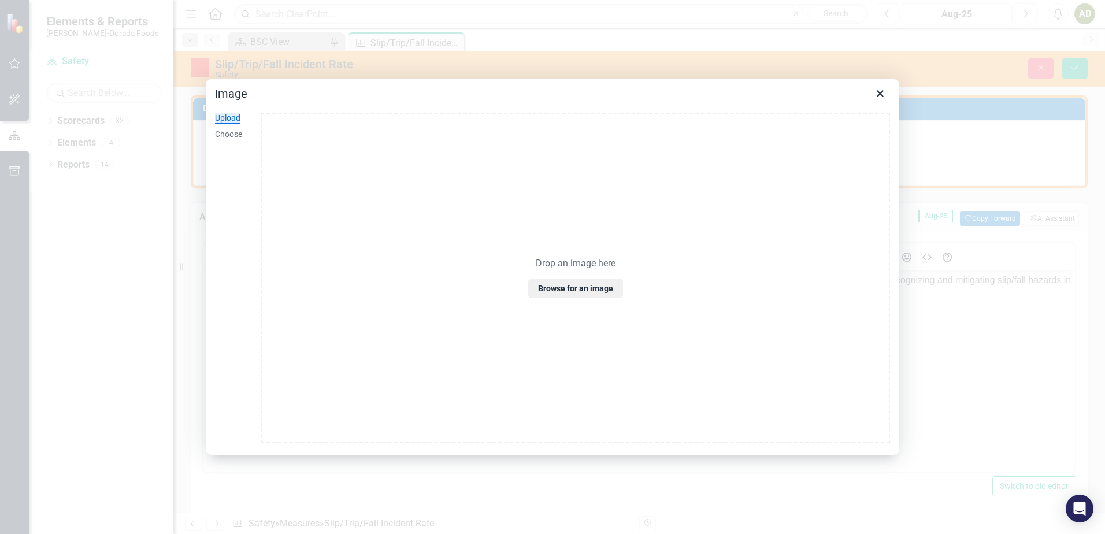
click at [594, 261] on p "Drop an image here" at bounding box center [576, 264] width 80 height 12
drag, startPoint x: 660, startPoint y: 264, endPoint x: 595, endPoint y: 377, distance: 130.8
click at [595, 377] on div "Drop an image here Browse for an image" at bounding box center [576, 278] width 630 height 331
drag, startPoint x: 612, startPoint y: 265, endPoint x: 403, endPoint y: 409, distance: 252.7
click at [403, 409] on div "Drop an image here Browse for an image" at bounding box center [576, 278] width 630 height 331
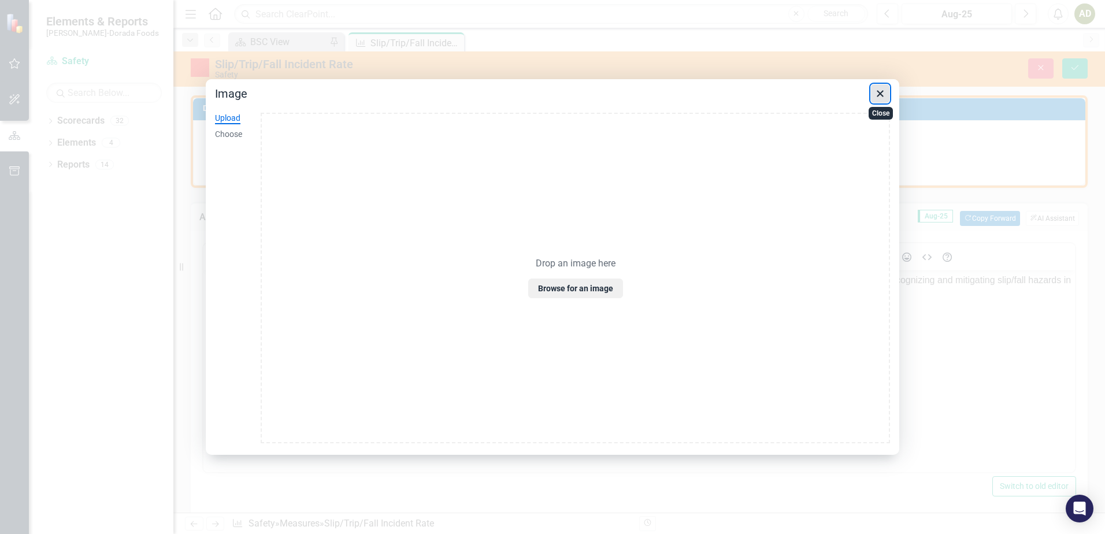
click at [883, 98] on icon "Close" at bounding box center [880, 94] width 14 height 14
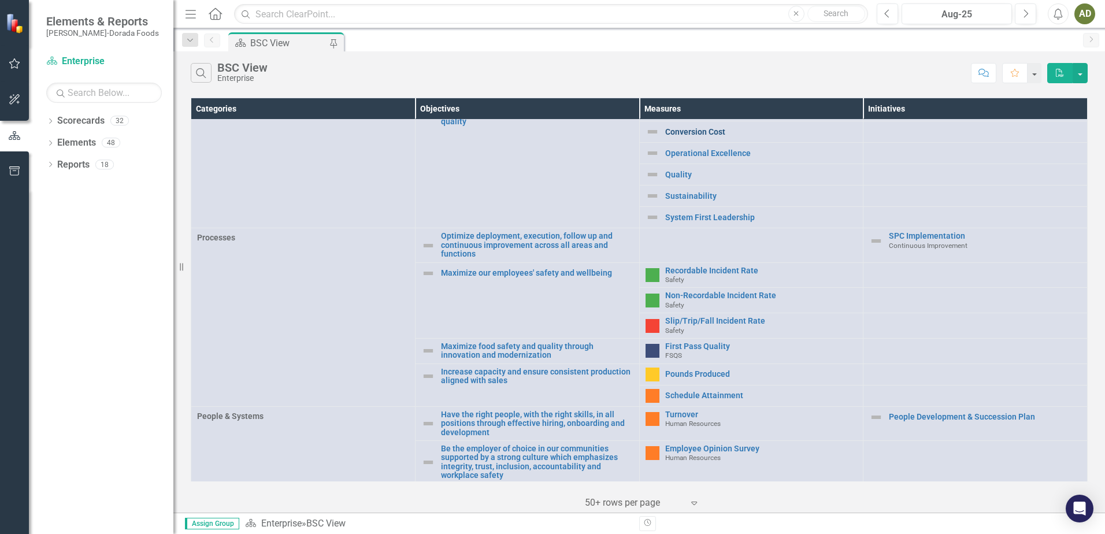
scroll to position [382, 0]
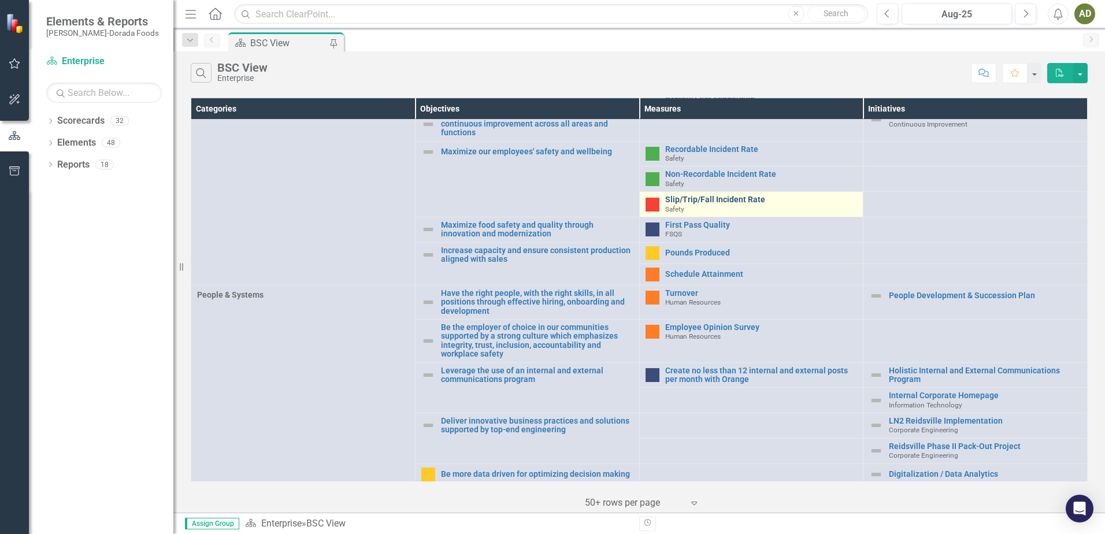
click at [709, 197] on link "Slip/Trip/Fall Incident Rate" at bounding box center [761, 199] width 192 height 9
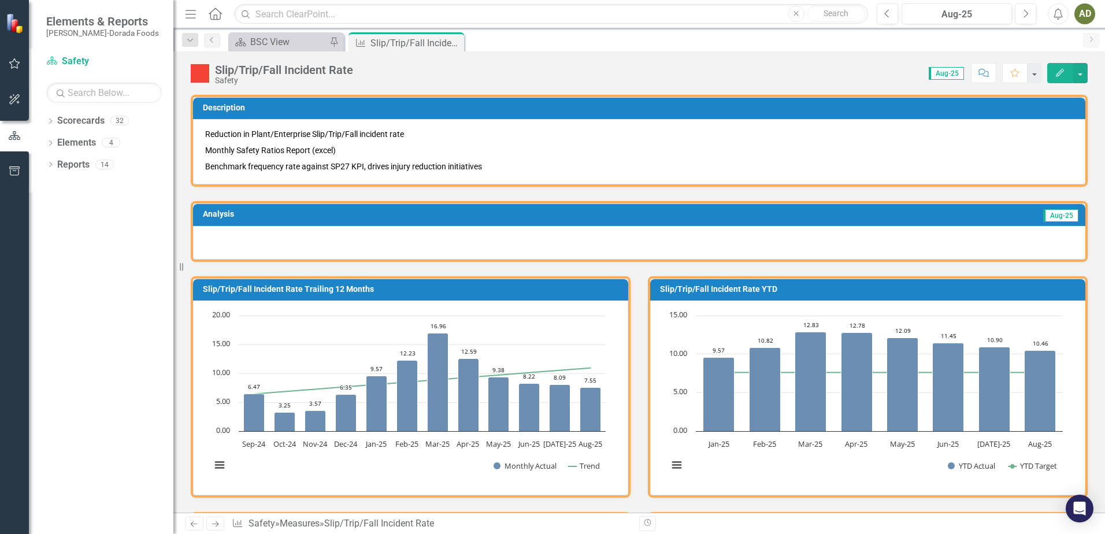
click at [258, 243] on div at bounding box center [639, 243] width 893 height 34
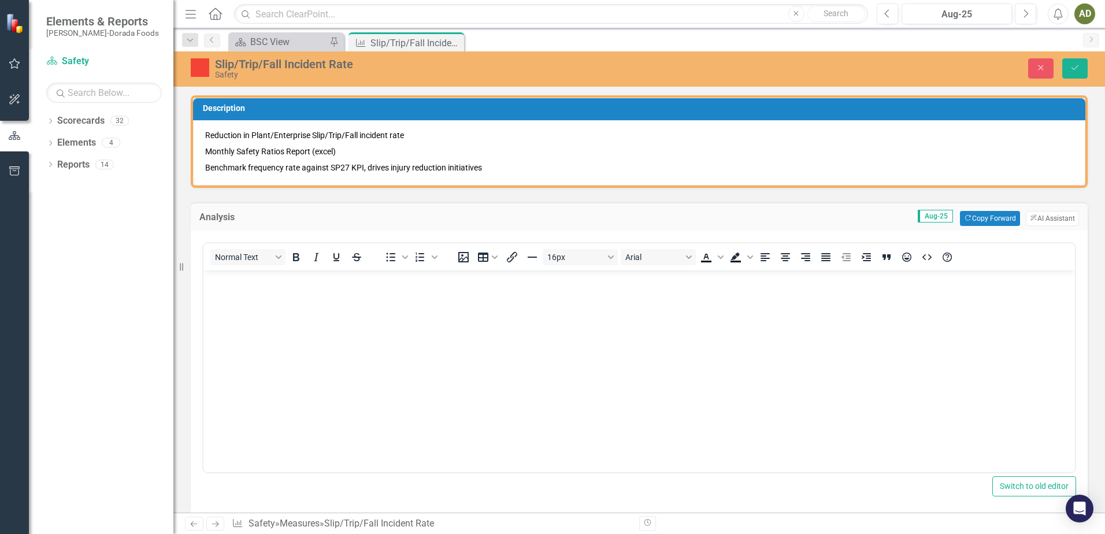
drag, startPoint x: 462, startPoint y: 513, endPoint x: 605, endPoint y: 362, distance: 207.7
click at [605, 362] on body "Rich Text Area. Press ALT-0 for help." at bounding box center [639, 356] width 872 height 173
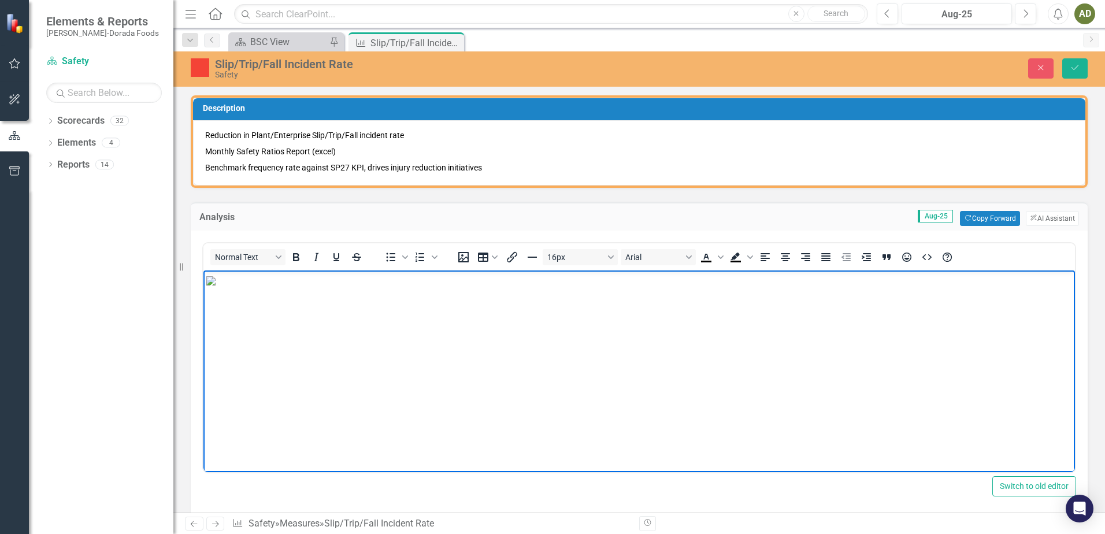
click at [616, 287] on p "Rich Text Area. Press ALT-0 for help." at bounding box center [639, 280] width 866 height 14
click at [593, 287] on p "Rich Text Area. Press ALT-0 for help." at bounding box center [639, 280] width 866 height 14
click at [971, 209] on div "Analysis Aug-25 Copy Forward Copy Forward ClearPoint AI AI Assistant" at bounding box center [639, 216] width 897 height 28
click at [675, 287] on p "Rich Text Area. Press ALT-0 for help." at bounding box center [639, 280] width 866 height 14
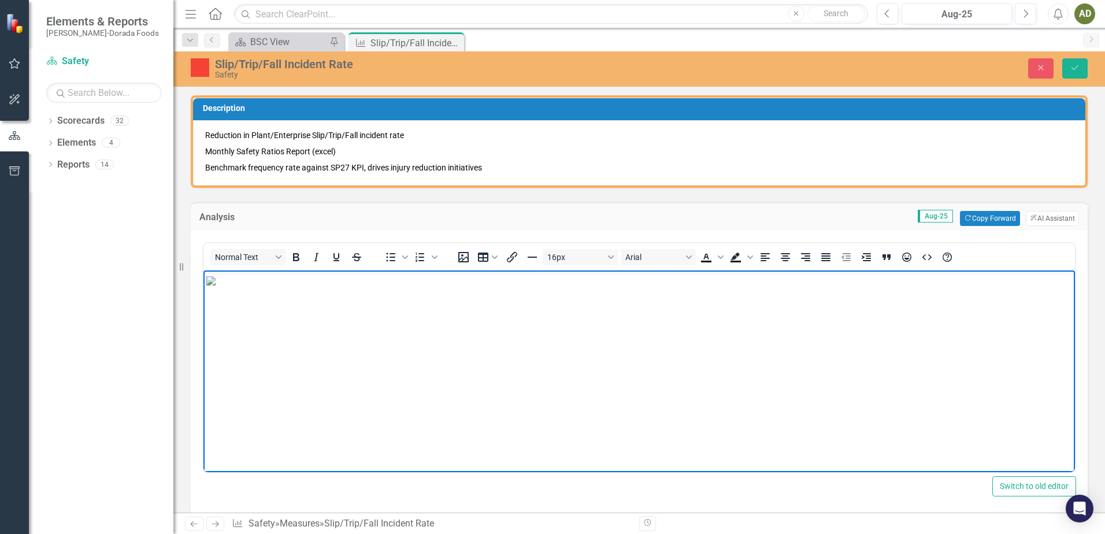
click at [602, 287] on p "Rich Text Area. Press ALT-0 for help." at bounding box center [639, 280] width 866 height 14
click at [753, 276] on p "Slip cards have been sent to each location" at bounding box center [639, 280] width 866 height 14
